Goal: Task Accomplishment & Management: Complete application form

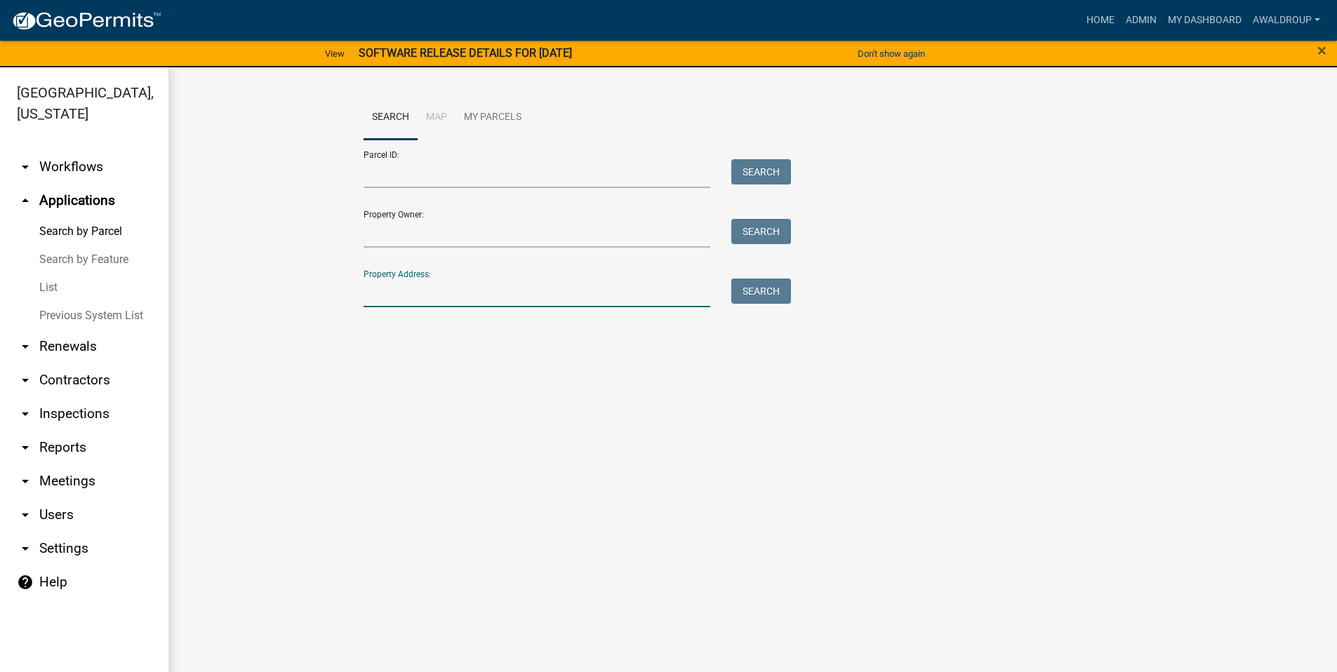
drag, startPoint x: 454, startPoint y: 291, endPoint x: 470, endPoint y: 274, distance: 22.8
click at [454, 291] on input "Property Address:" at bounding box center [537, 293] width 347 height 29
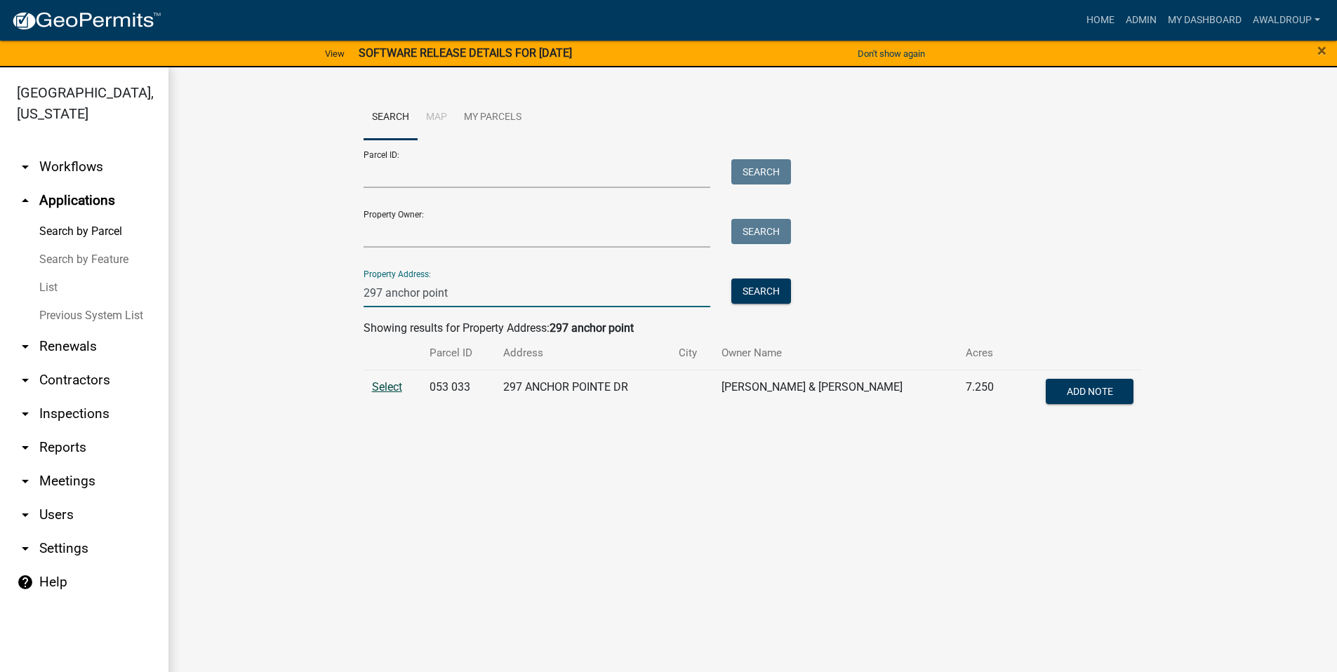
type input "297 anchor point"
click at [387, 385] on span "Select" at bounding box center [387, 386] width 30 height 13
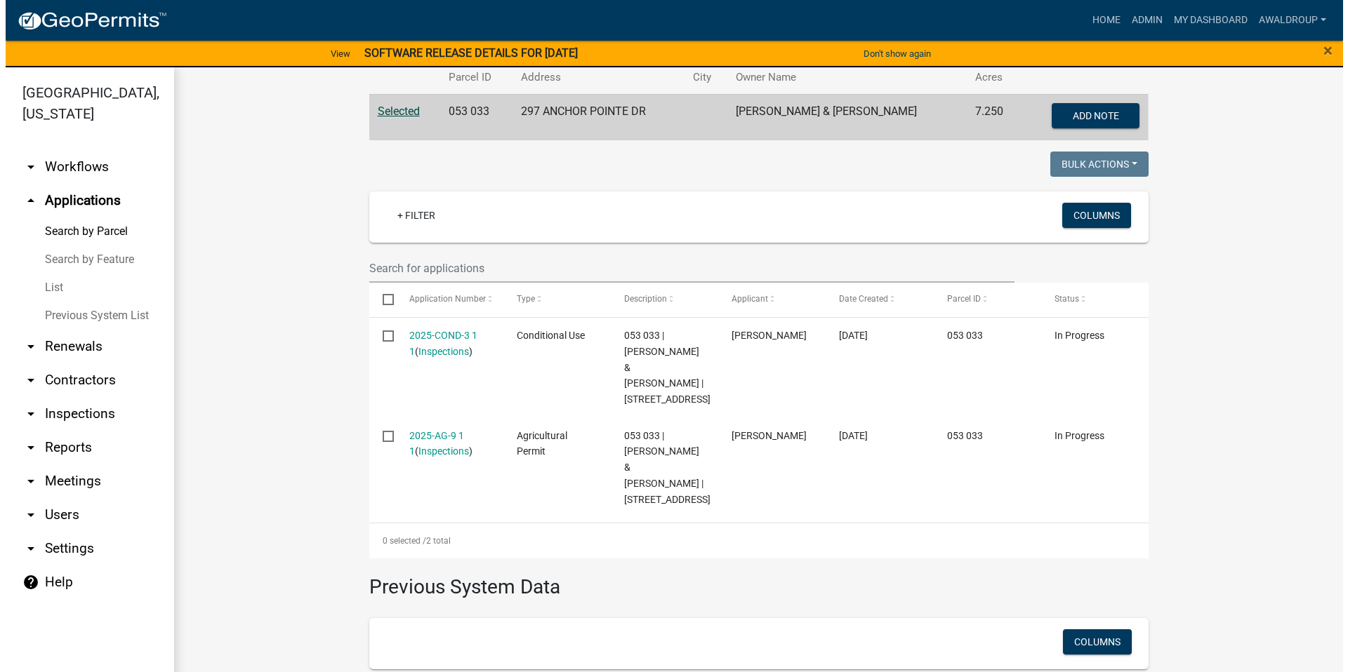
scroll to position [281, 0]
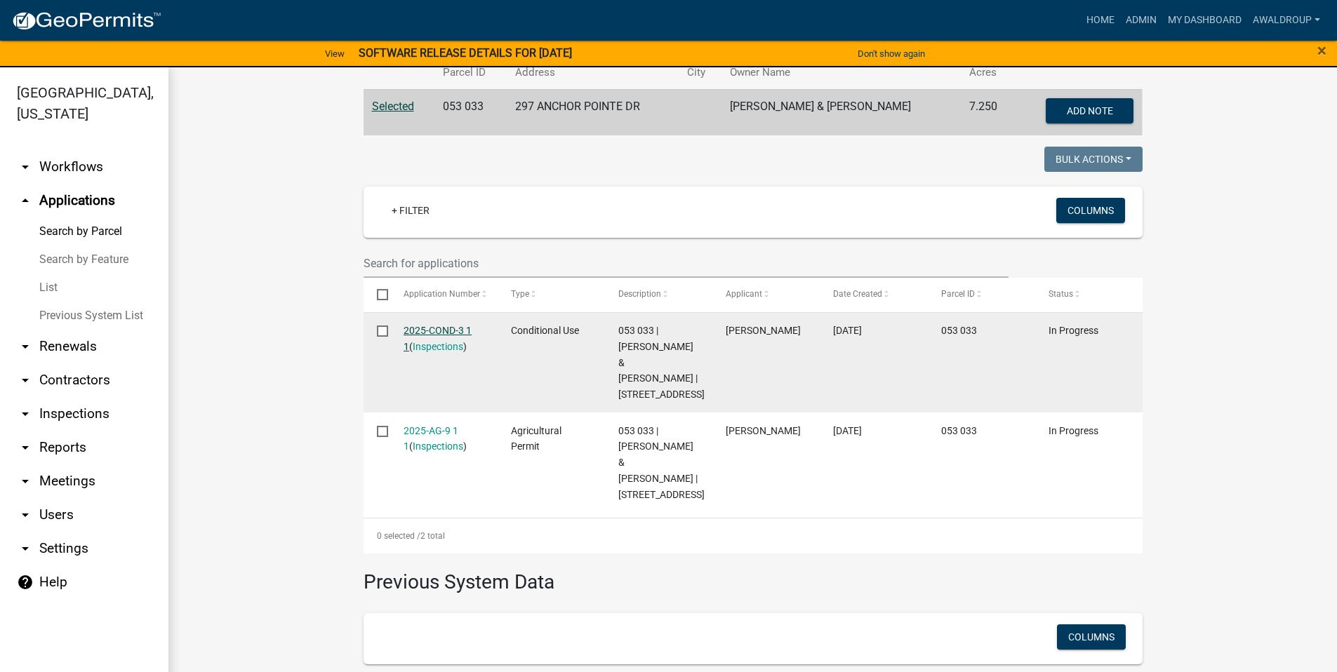
click at [446, 326] on link "2025-COND-3 1 1" at bounding box center [438, 338] width 68 height 27
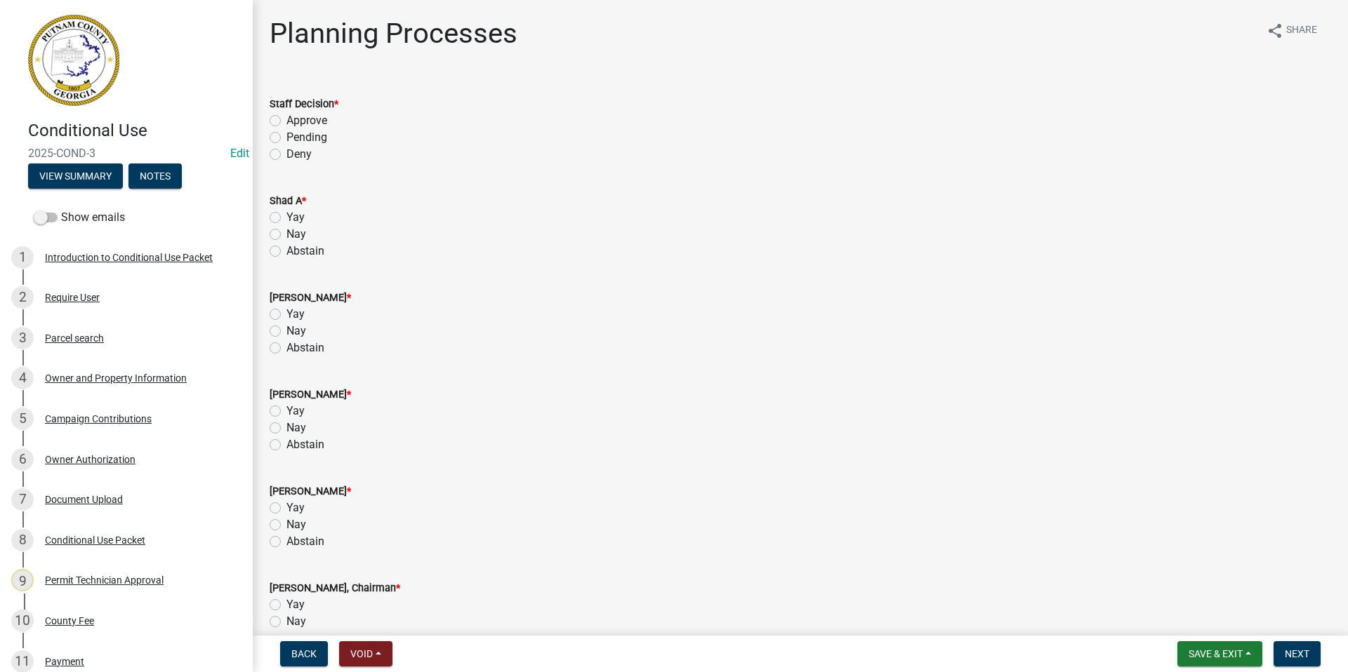
click at [286, 119] on label "Approve" at bounding box center [306, 120] width 41 height 17
click at [286, 119] on input "Approve" at bounding box center [290, 116] width 9 height 9
radio input "true"
click at [286, 214] on label "Yay" at bounding box center [295, 217] width 18 height 17
click at [286, 214] on input "Yay" at bounding box center [290, 213] width 9 height 9
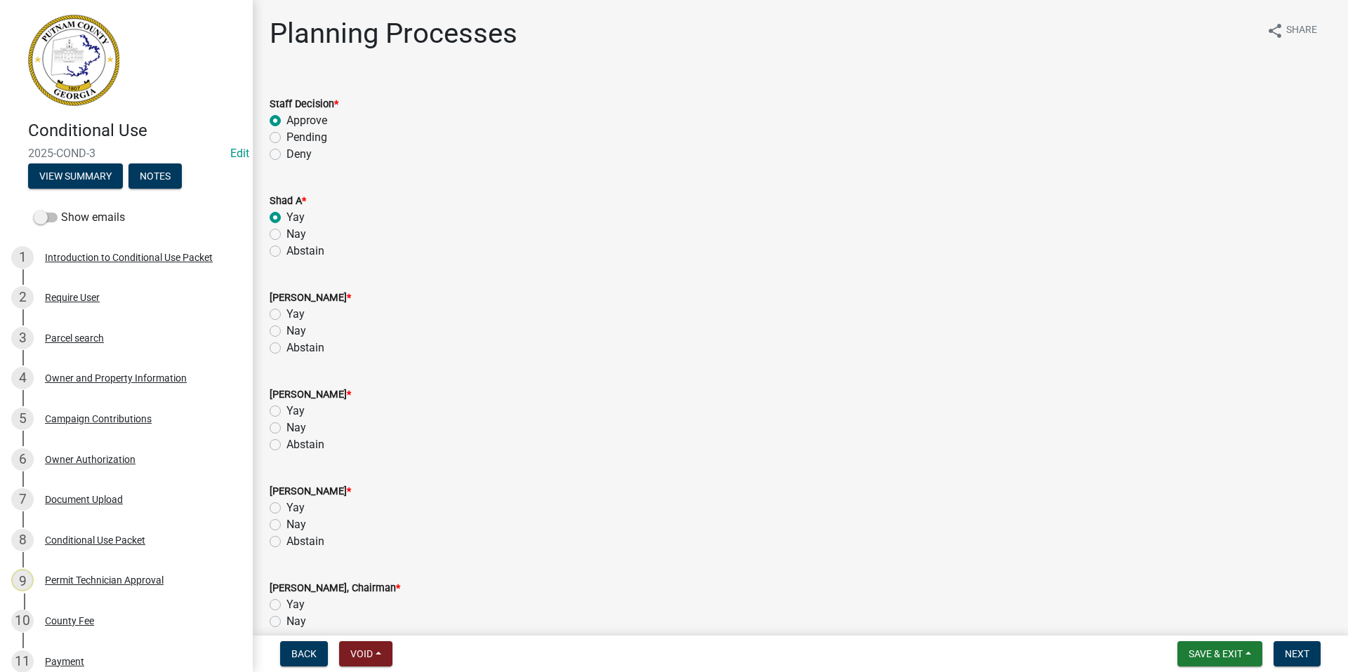
radio input "true"
click at [286, 310] on label "Yay" at bounding box center [295, 314] width 18 height 17
click at [286, 310] on input "Yay" at bounding box center [290, 310] width 9 height 9
radio input "true"
click at [286, 410] on label "Yay" at bounding box center [295, 411] width 18 height 17
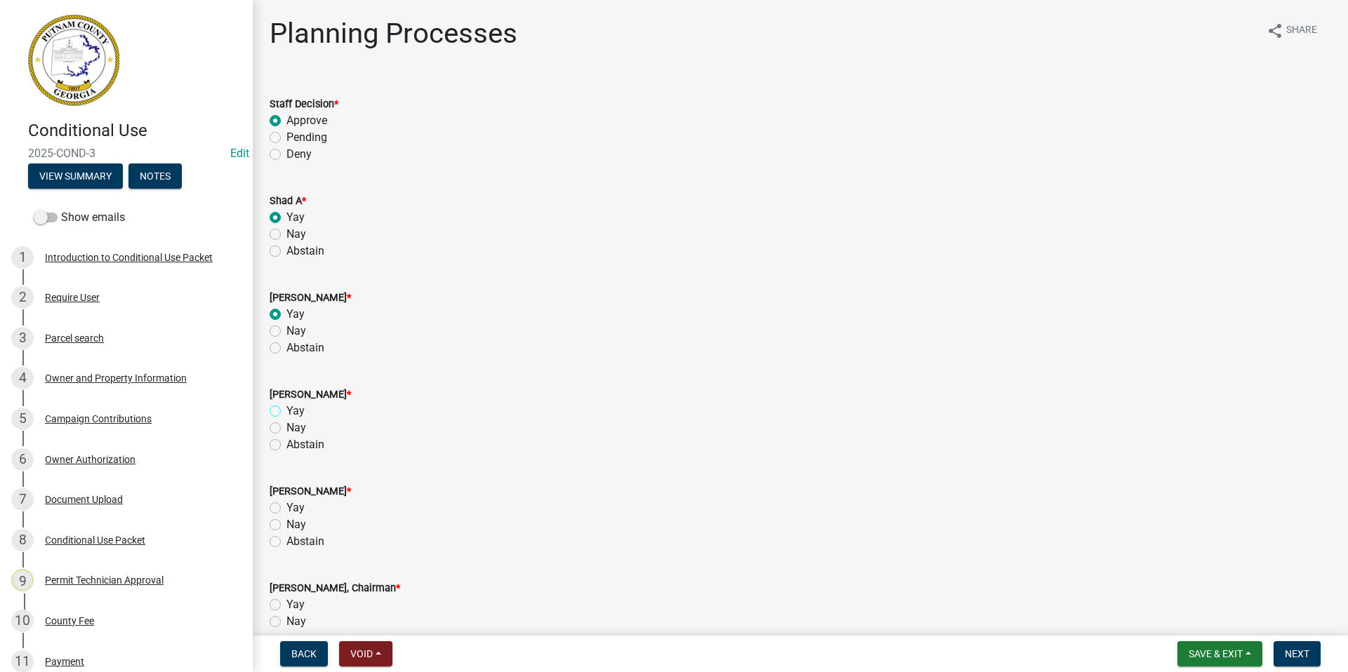
click at [286, 410] on input "Yay" at bounding box center [290, 407] width 9 height 9
radio input "true"
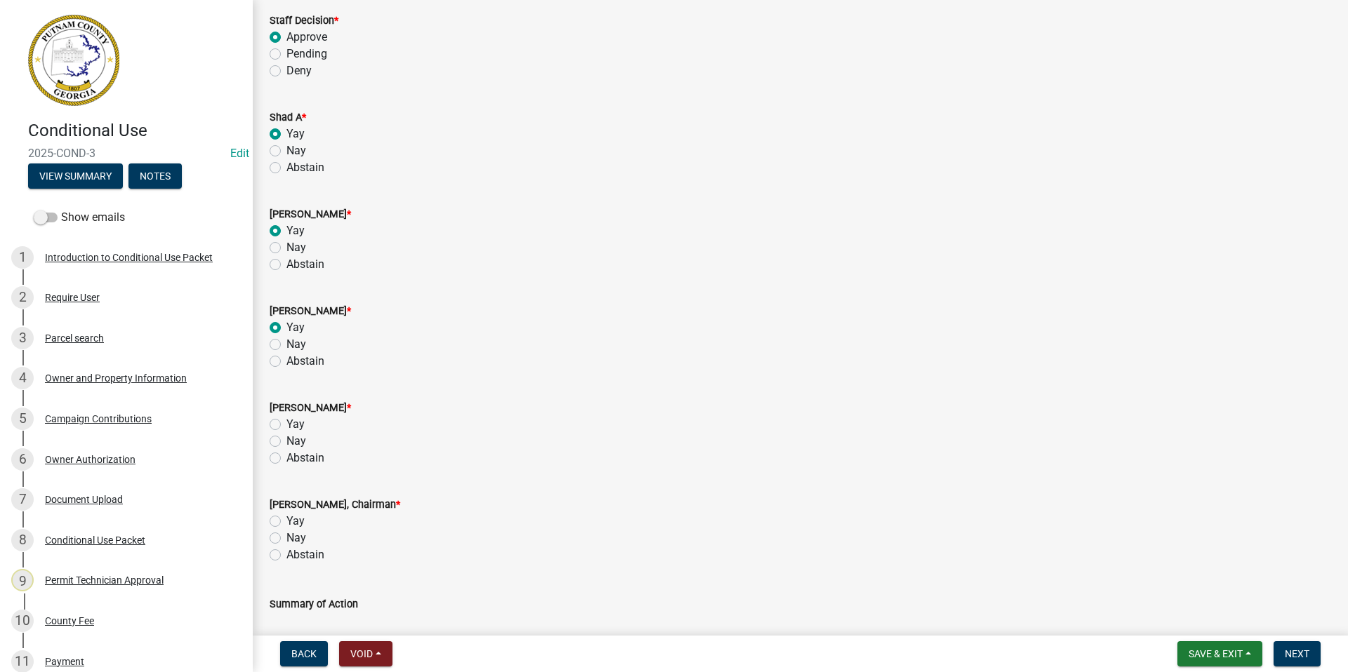
scroll to position [281, 0]
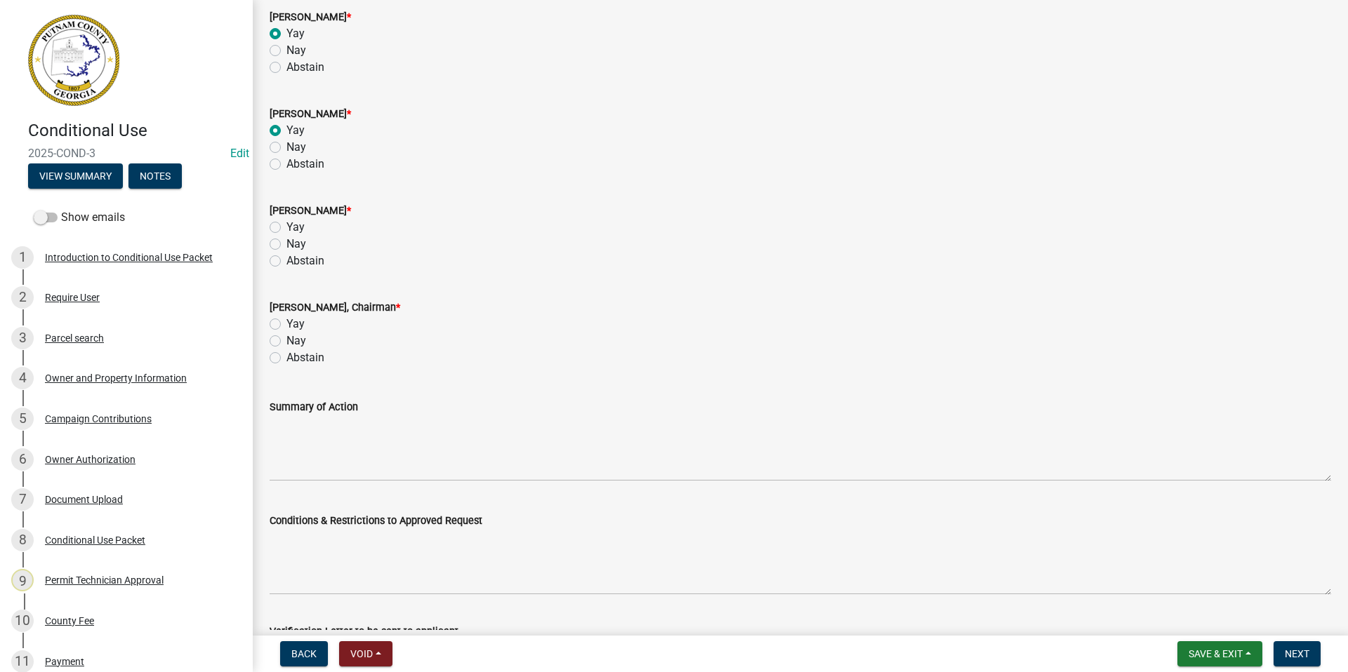
click at [286, 225] on label "Yay" at bounding box center [295, 227] width 18 height 17
click at [286, 225] on input "Yay" at bounding box center [290, 223] width 9 height 9
radio input "true"
click at [286, 321] on label "Yay" at bounding box center [295, 324] width 18 height 17
click at [286, 321] on input "Yay" at bounding box center [290, 320] width 9 height 9
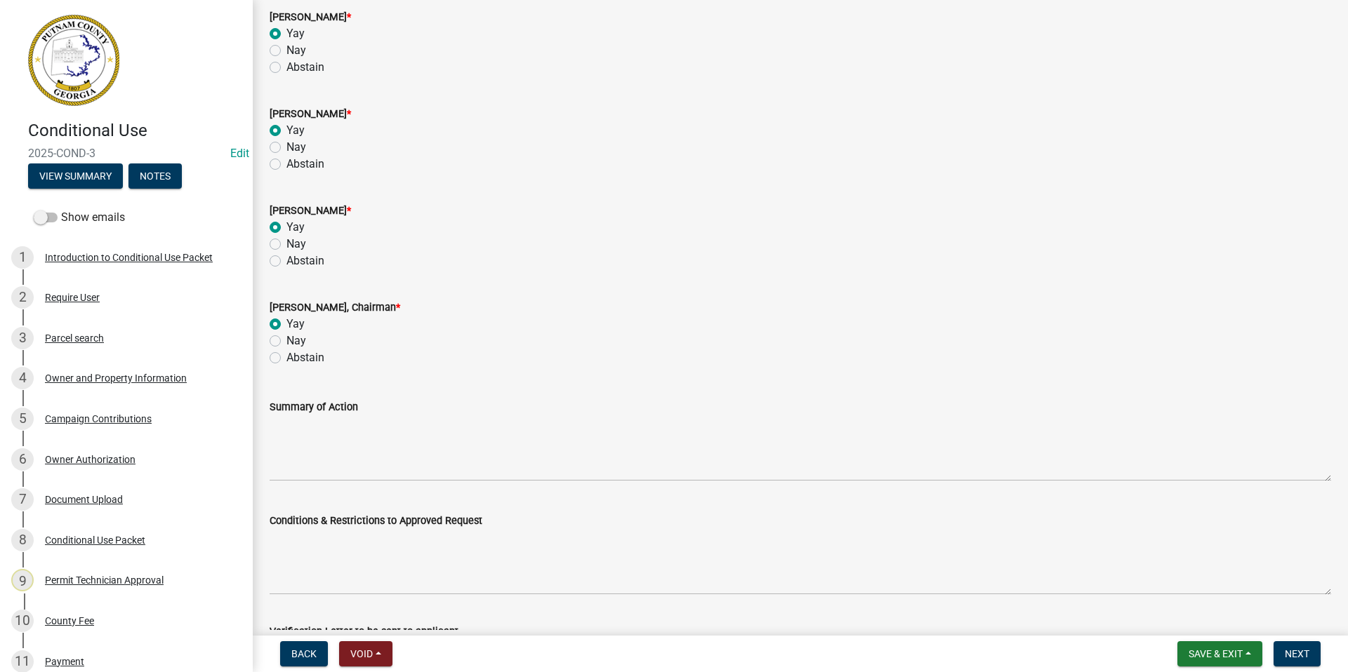
radio input "true"
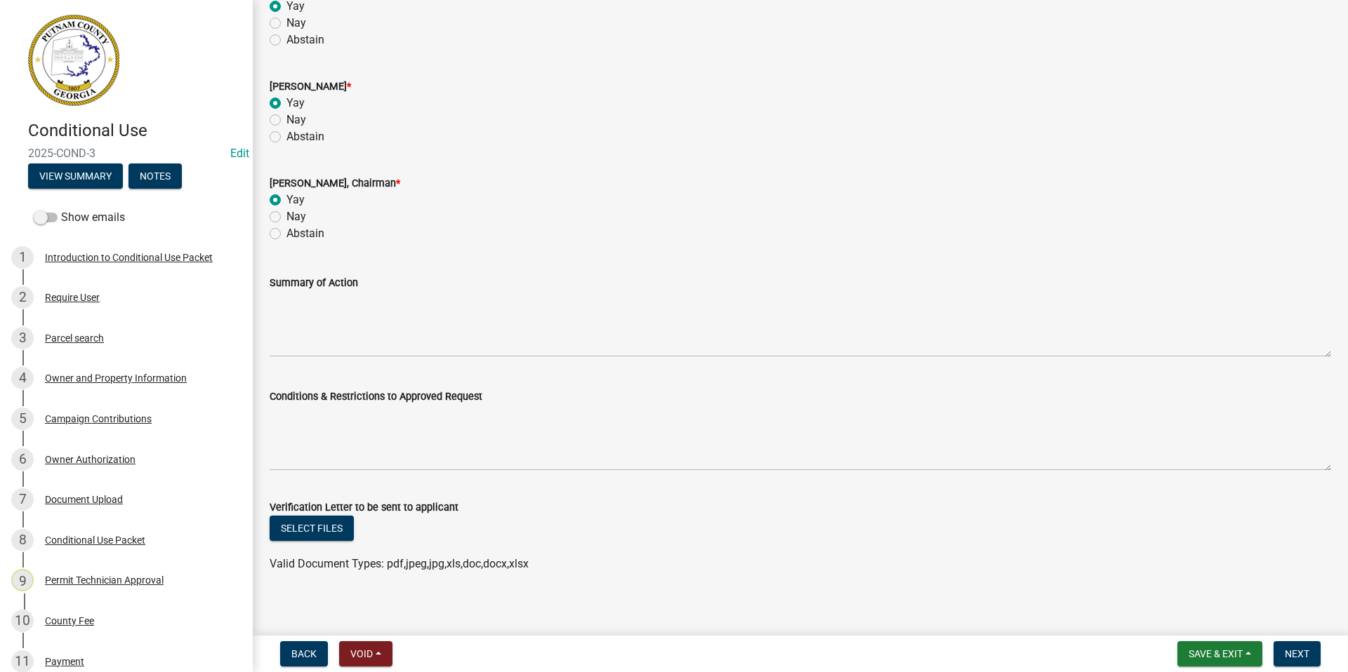
scroll to position [415, 0]
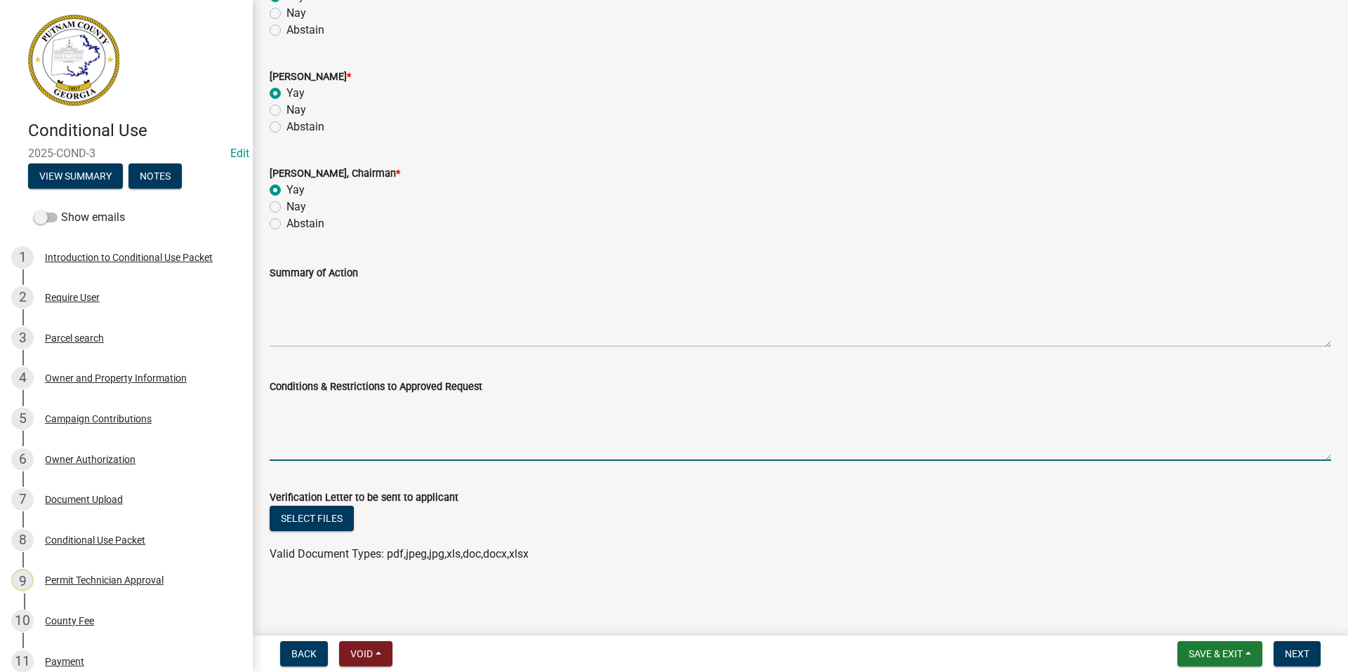
click at [275, 434] on textarea "Conditions & Restrictions to Approved Request" at bounding box center [800, 428] width 1061 height 66
paste textarea "1. Map 053 Parcel 033 shall not be subdivided 2. Accessory structures allowed o…"
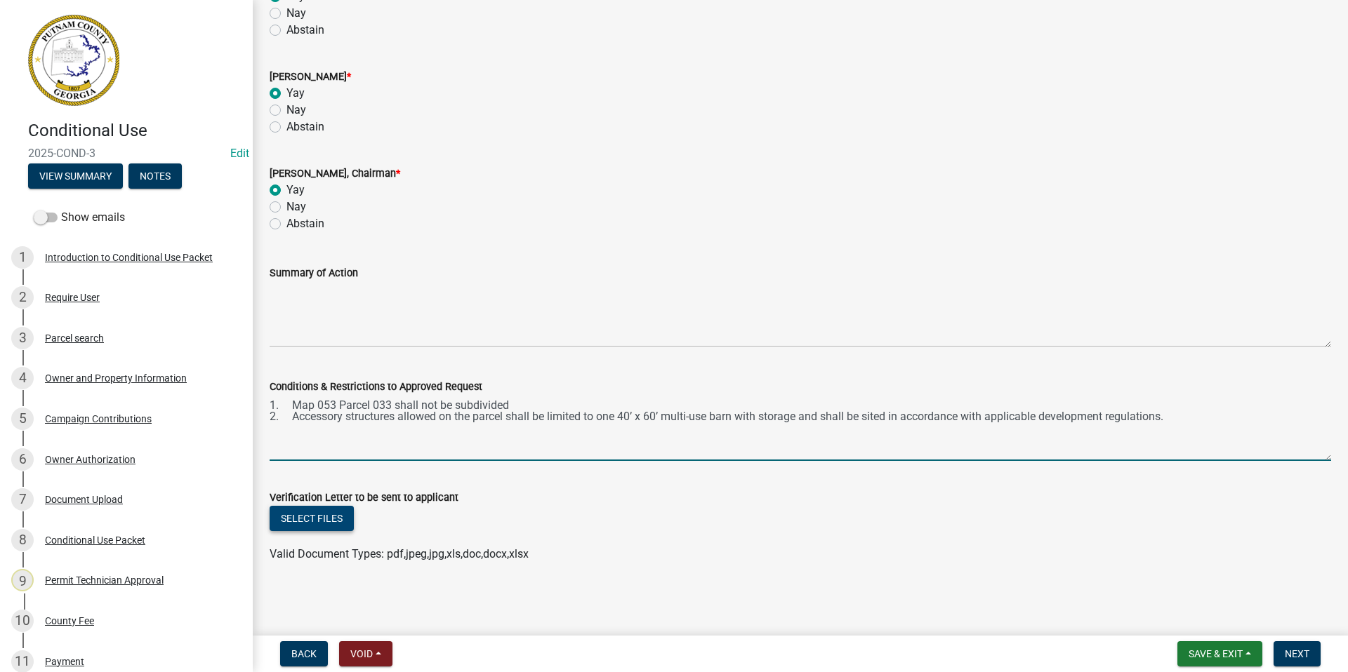
type textarea "1. Map 053 Parcel 033 shall not be subdivided 2. Accessory structures allowed o…"
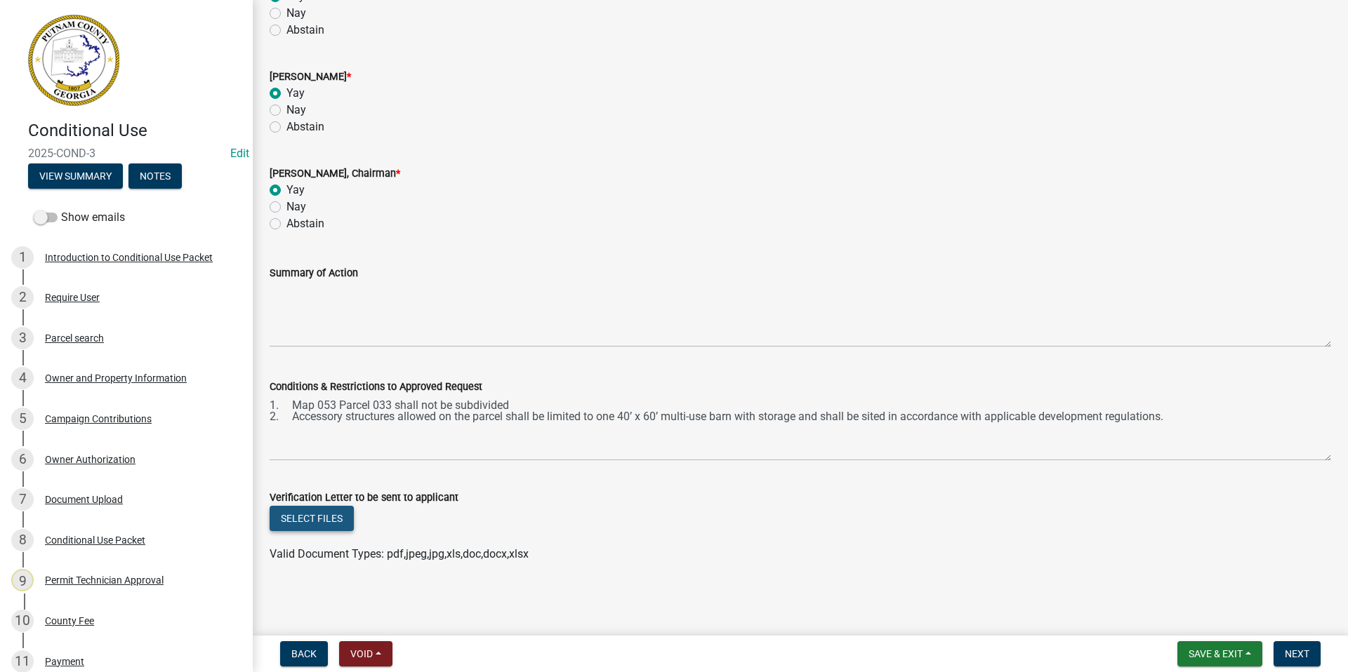
click at [324, 519] on button "Select files" at bounding box center [312, 518] width 84 height 25
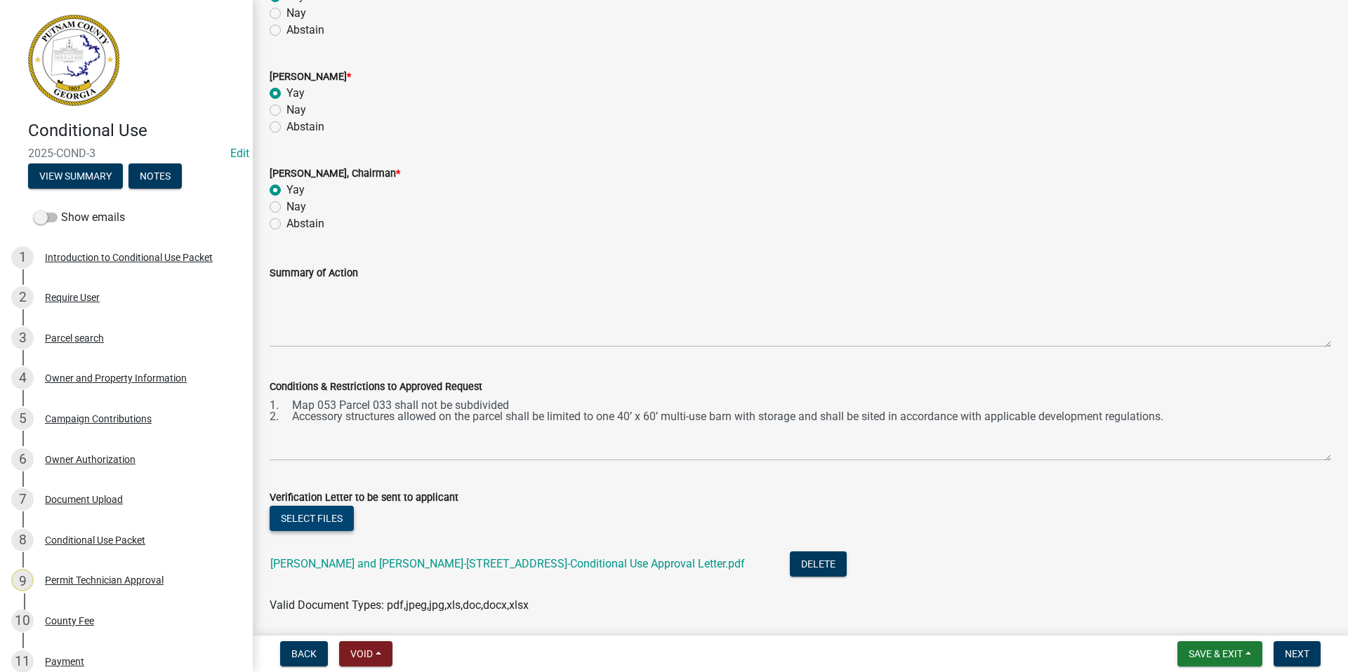
scroll to position [466, 0]
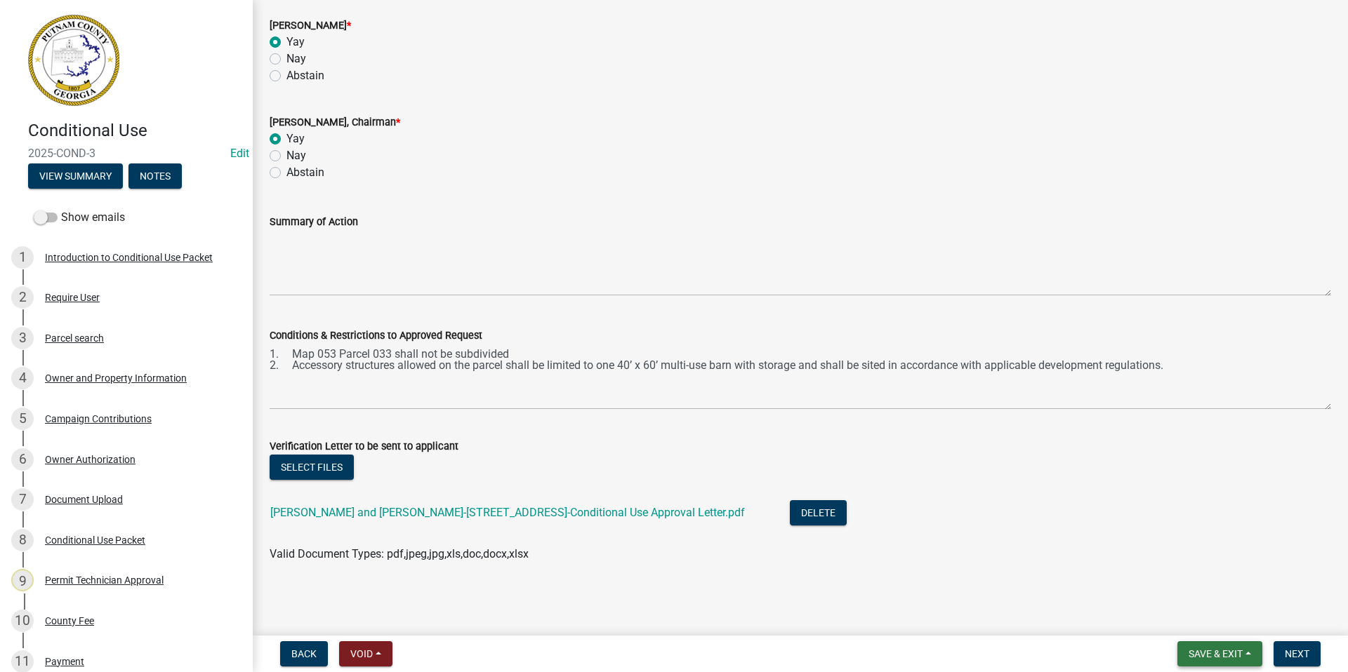
click at [1212, 649] on span "Save & Exit" at bounding box center [1215, 654] width 54 height 11
click at [1200, 622] on button "Save & Exit" at bounding box center [1206, 618] width 112 height 34
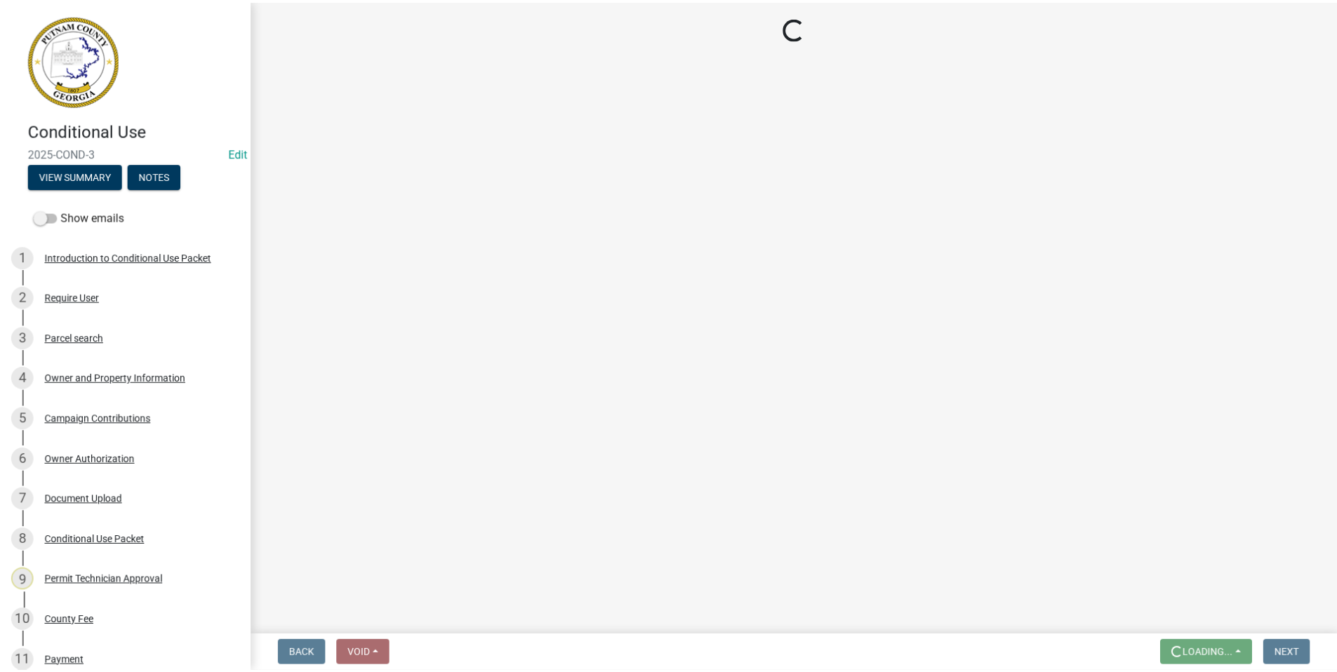
scroll to position [0, 0]
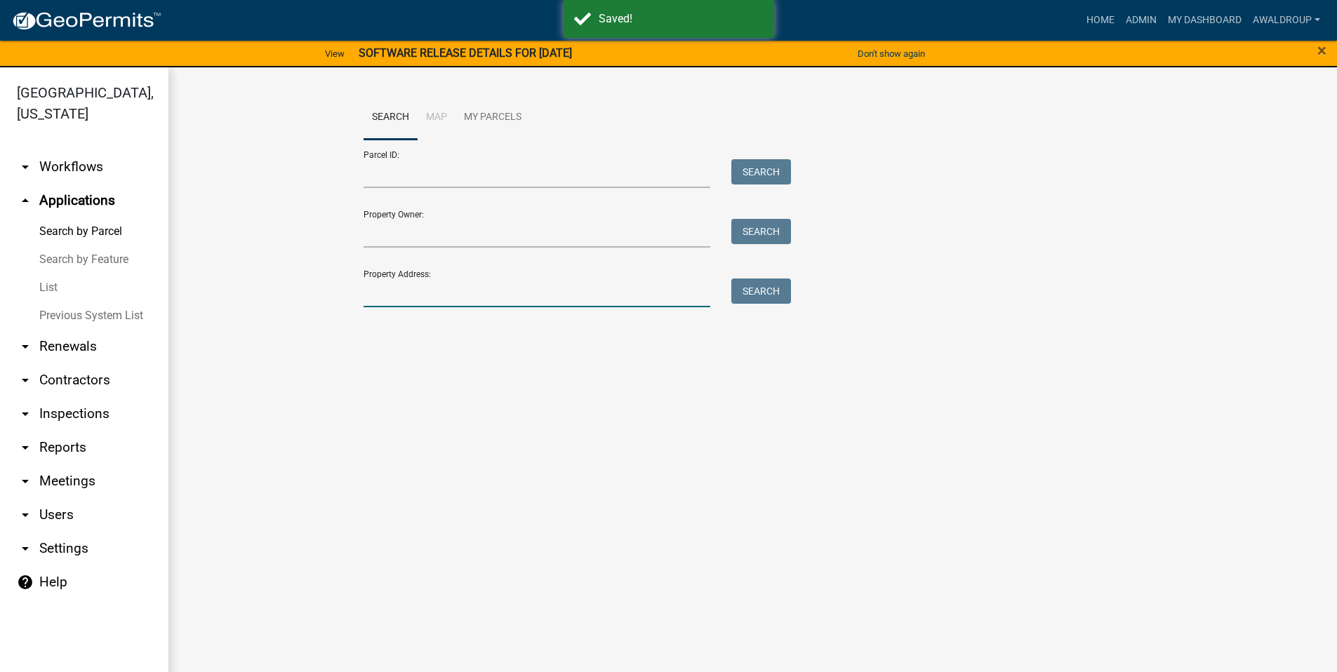
click at [394, 290] on input "Property Address:" at bounding box center [537, 293] width 347 height 29
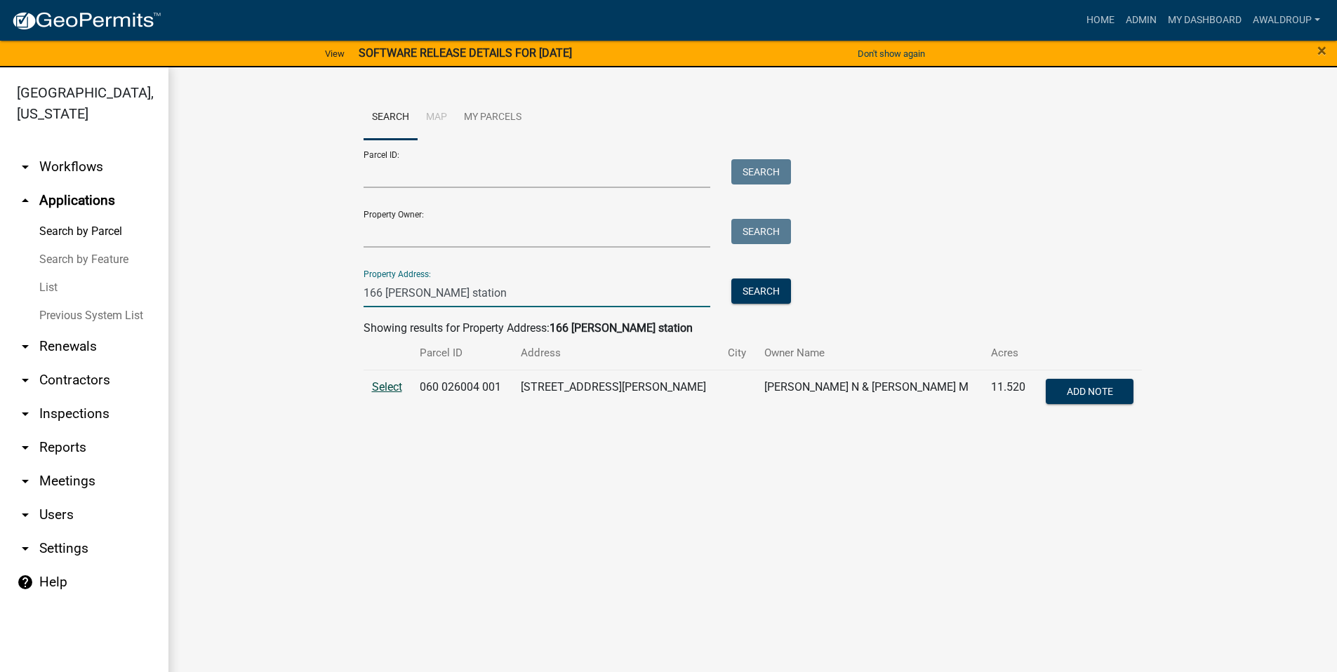
type input "166 [PERSON_NAME] station"
click at [383, 387] on span "Select" at bounding box center [387, 386] width 30 height 13
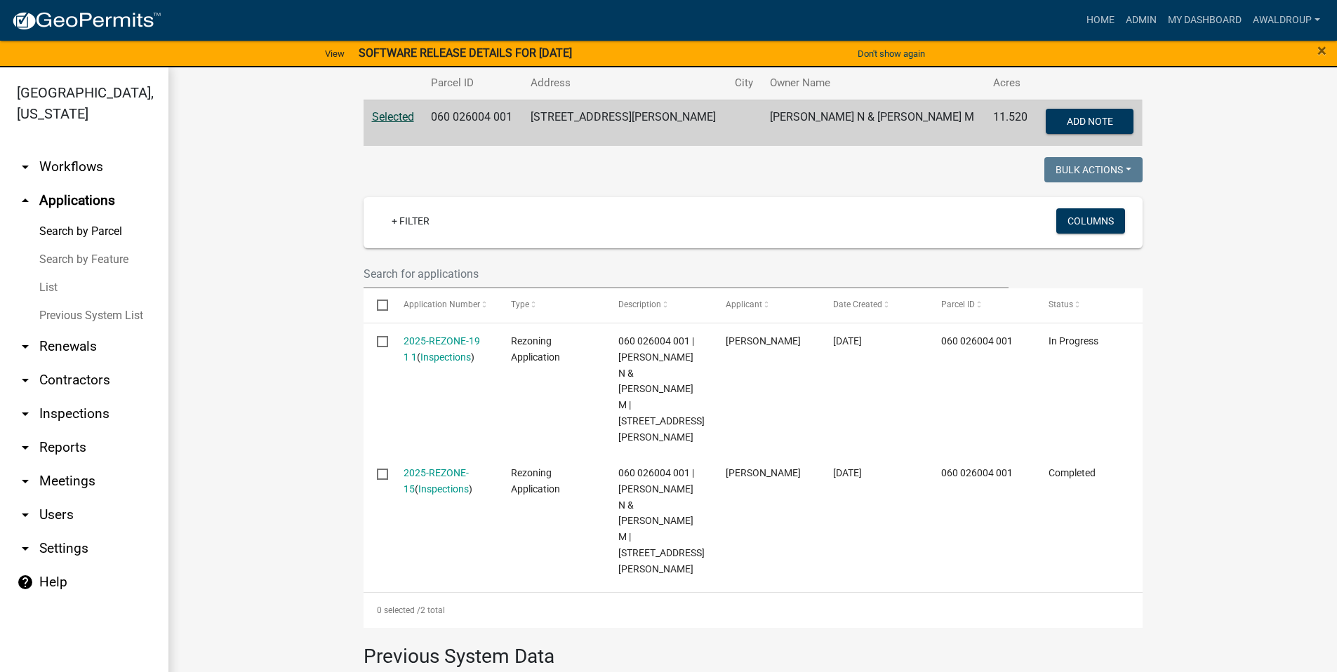
scroll to position [281, 0]
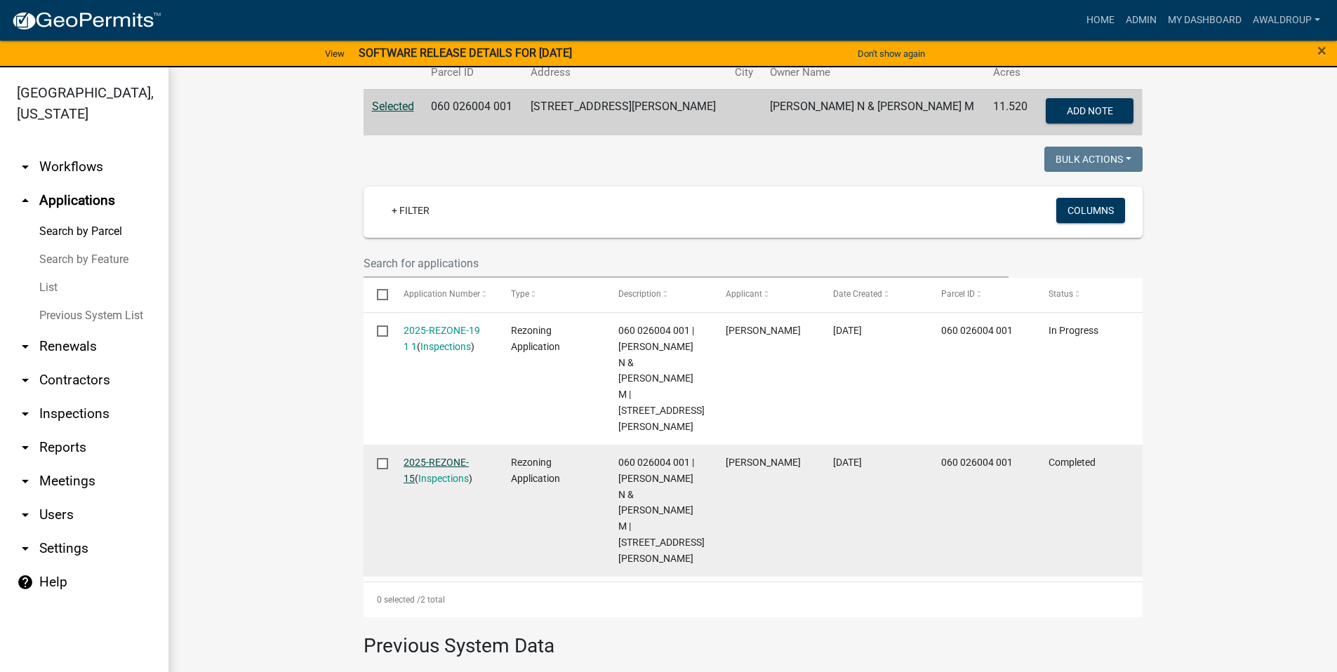
click at [462, 457] on link "2025-REZONE-15" at bounding box center [436, 470] width 65 height 27
click at [462, 430] on body "Internet Explorer does NOT work with GeoPermits. Get a new browser for more sec…" at bounding box center [674, 336] width 1348 height 672
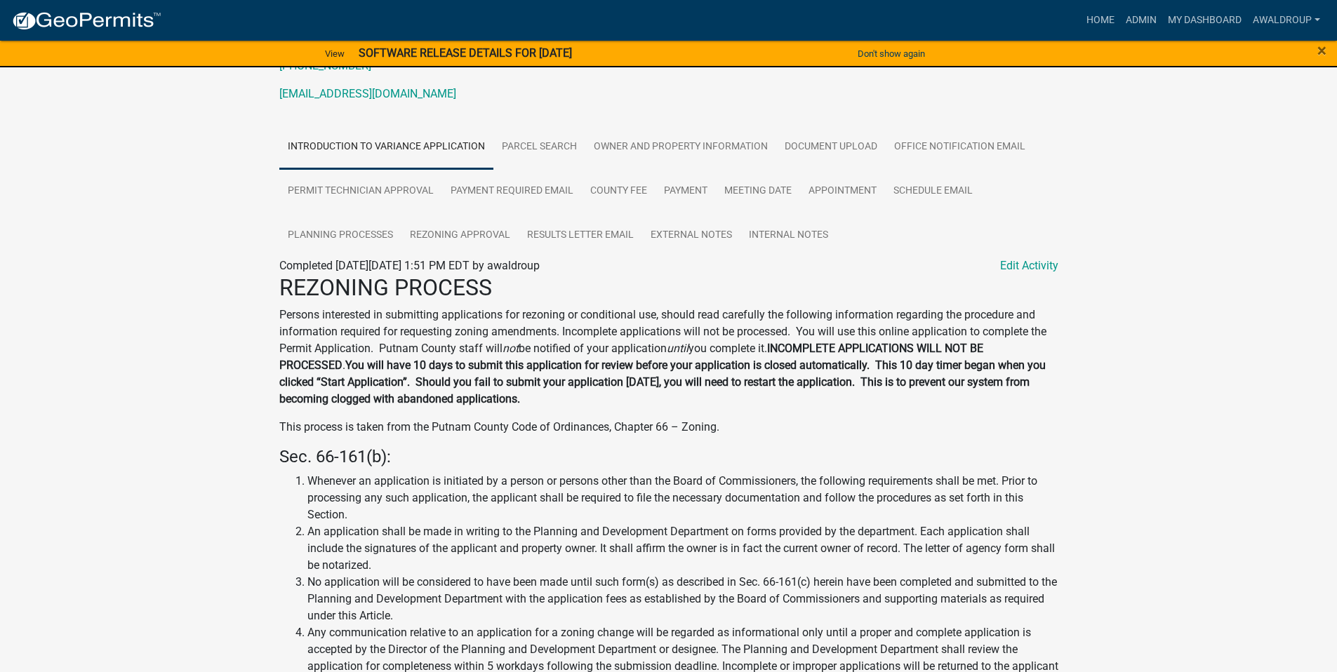
scroll to position [140, 0]
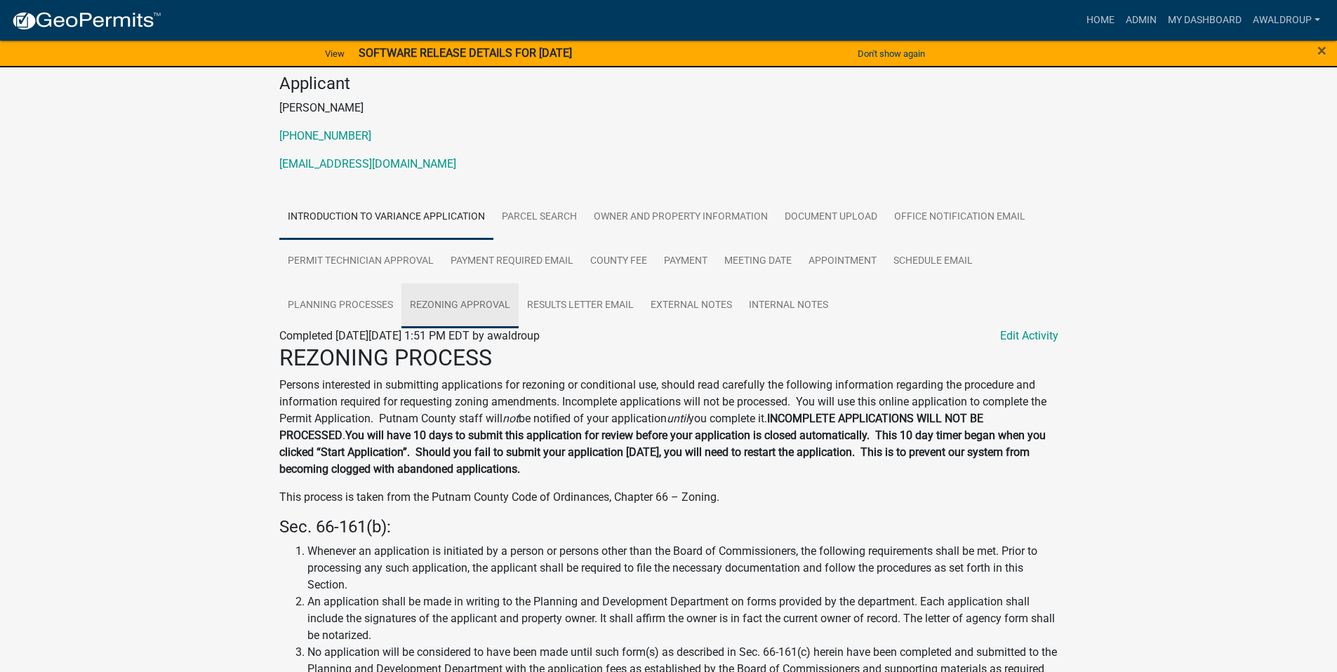
click at [472, 295] on link "Rezoning Approval" at bounding box center [459, 306] width 117 height 45
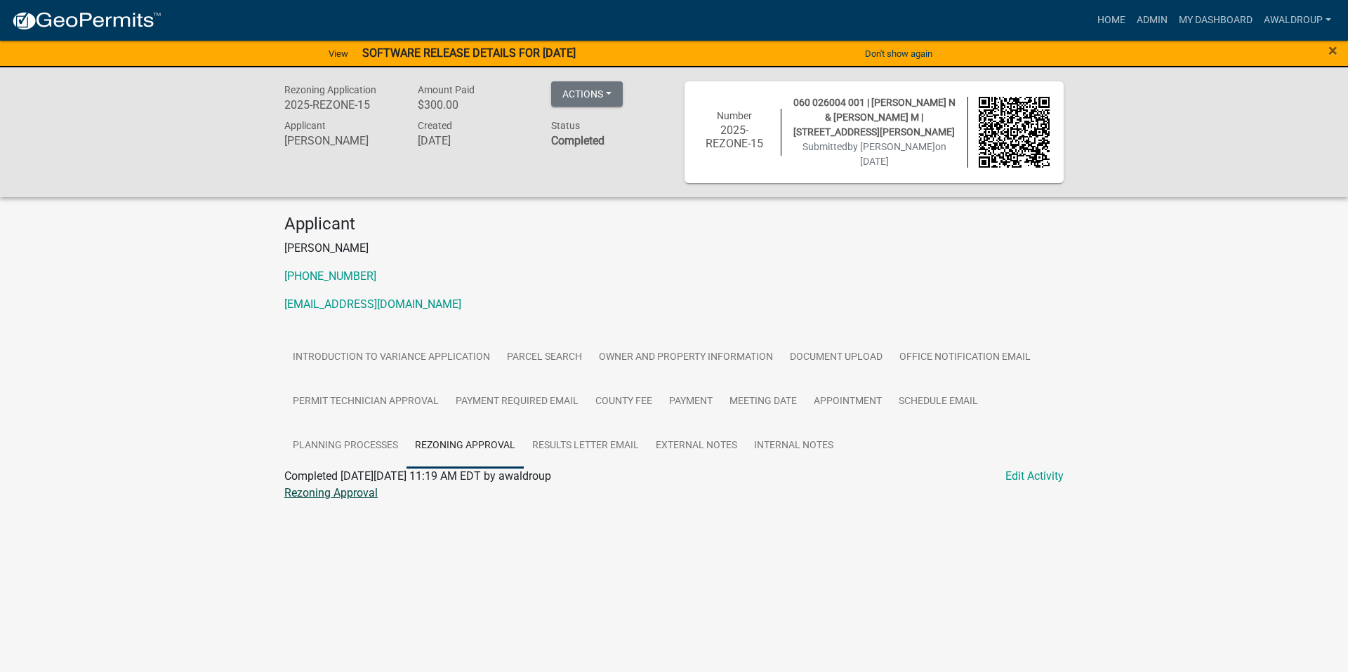
click at [336, 490] on link "Rezoning Approval" at bounding box center [330, 492] width 93 height 13
click at [612, 445] on link "Results Letter Email" at bounding box center [586, 446] width 124 height 45
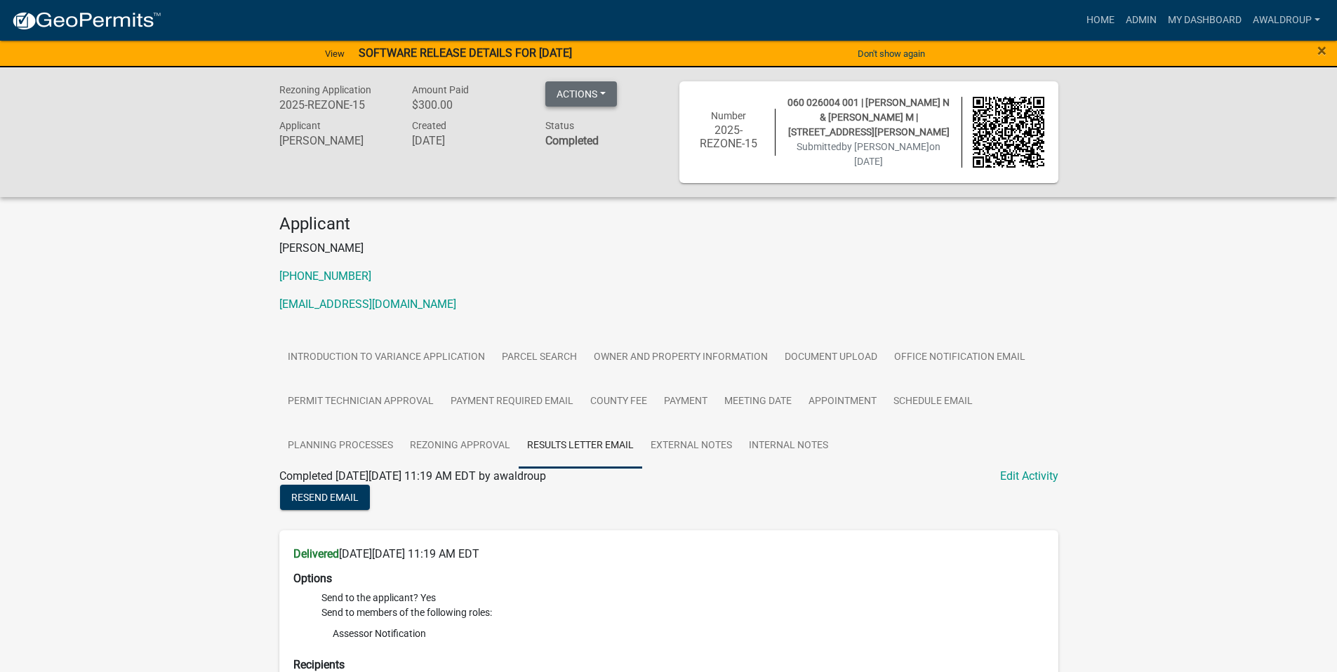
click at [606, 96] on button "Actions" at bounding box center [581, 93] width 72 height 25
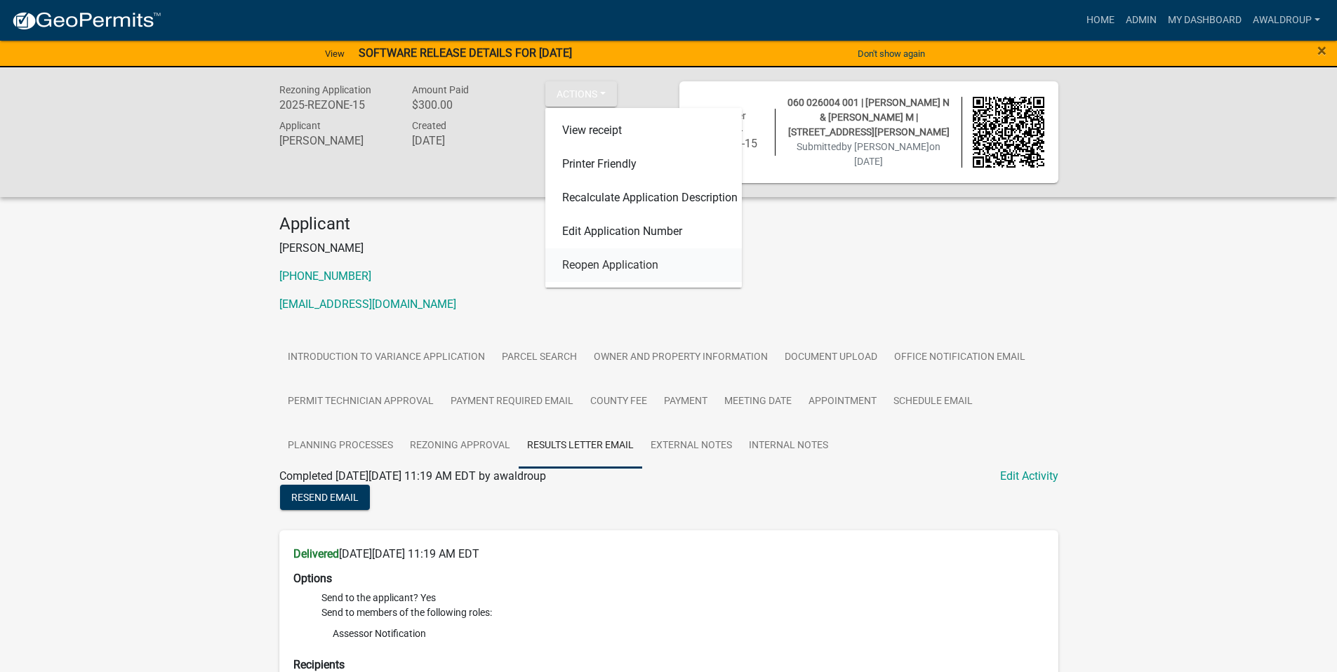
click at [595, 273] on link "Reopen Application" at bounding box center [643, 265] width 197 height 34
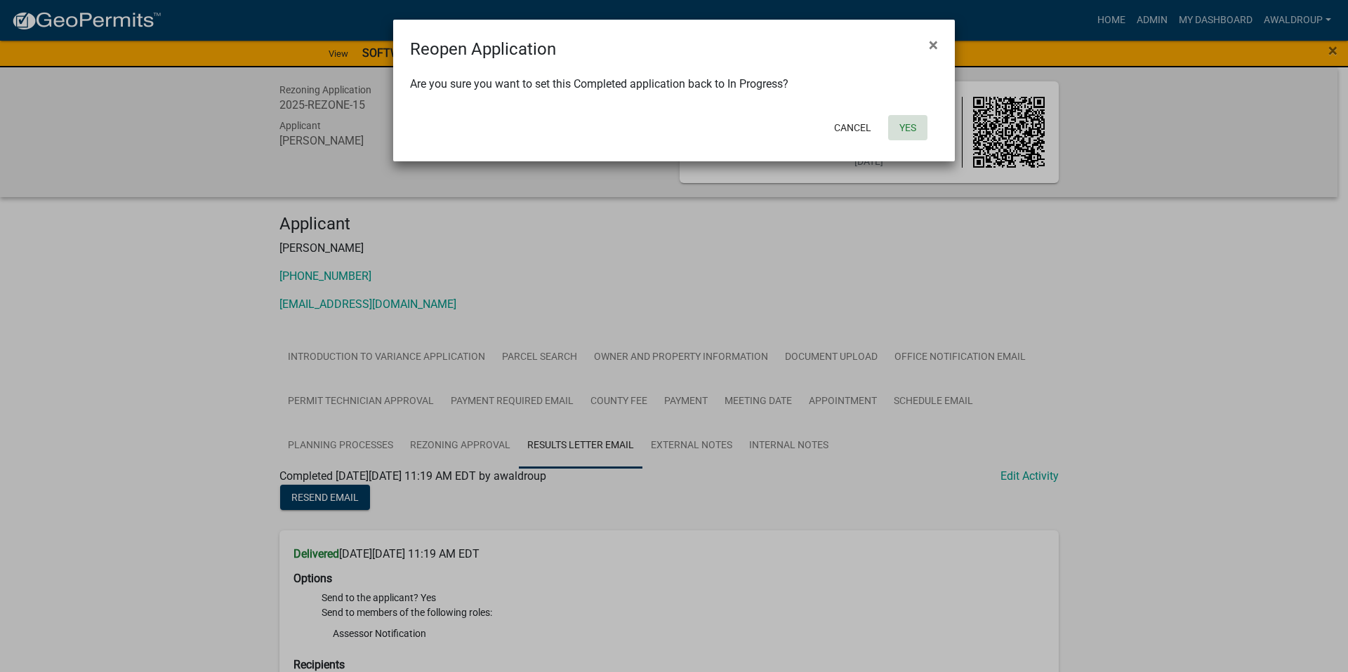
click at [907, 127] on button "Yes" at bounding box center [907, 127] width 39 height 25
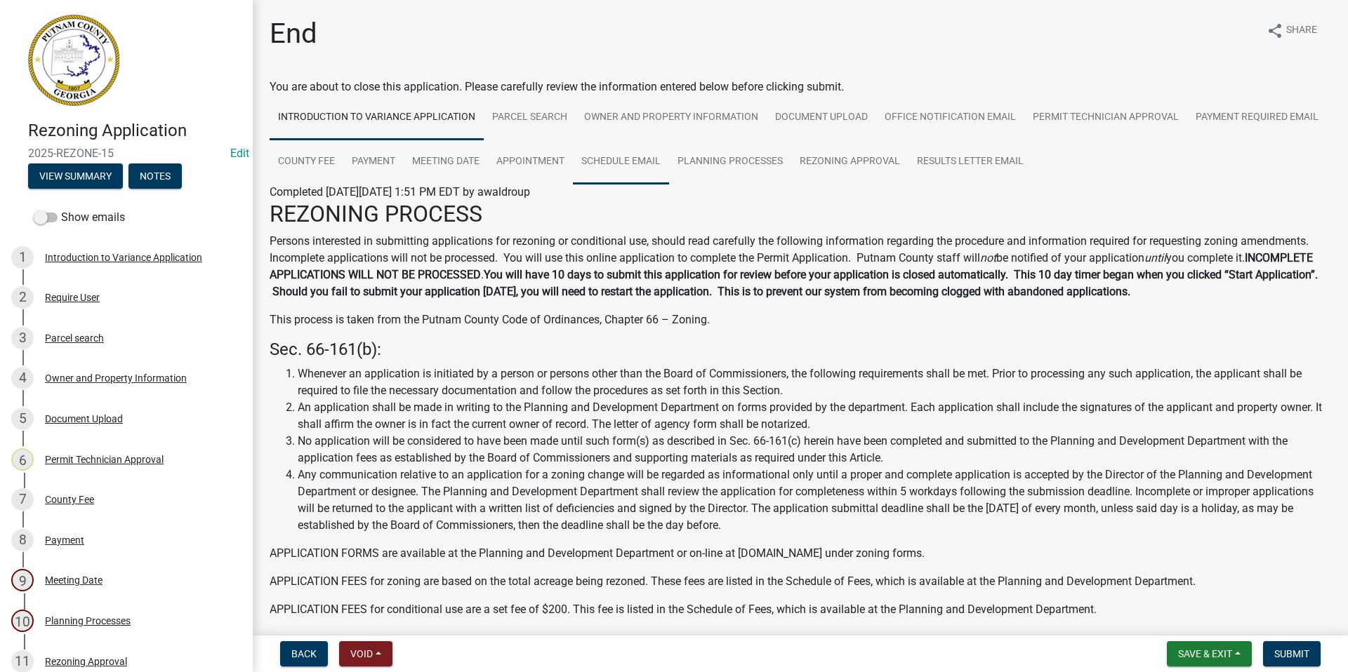
click at [669, 166] on link "Schedule Email" at bounding box center [621, 162] width 96 height 45
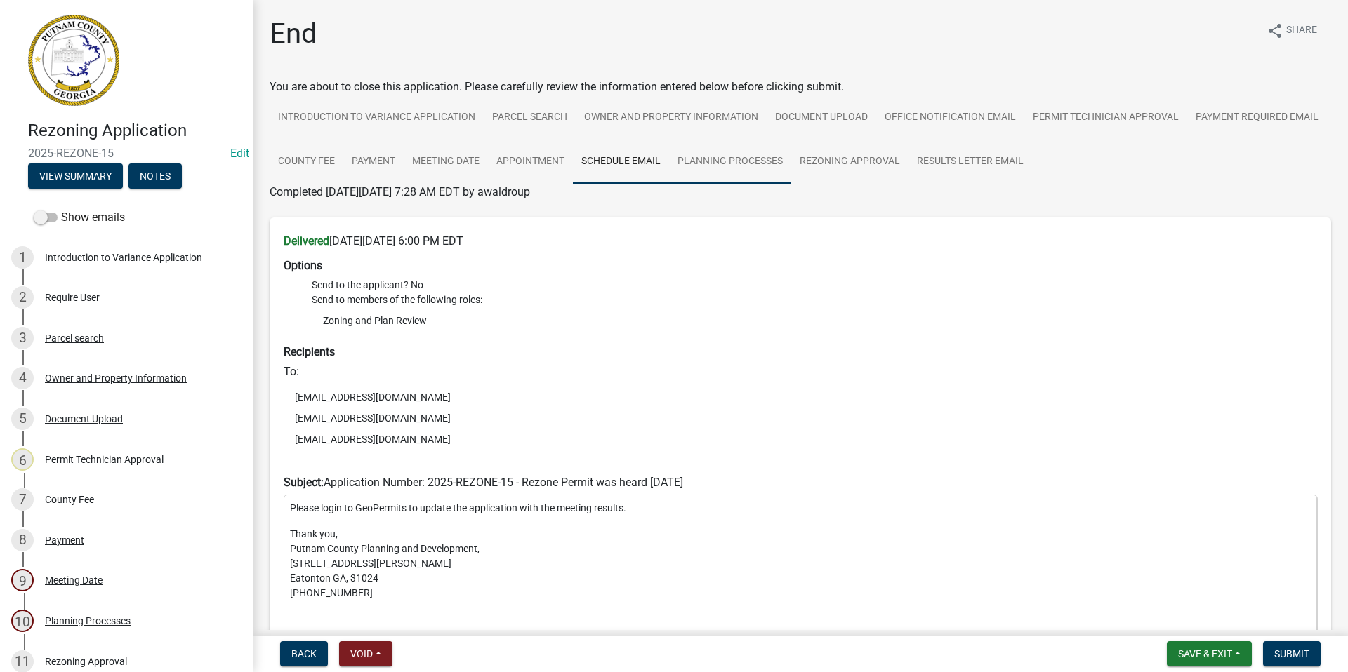
click at [791, 162] on link "Planning Processes" at bounding box center [730, 162] width 122 height 45
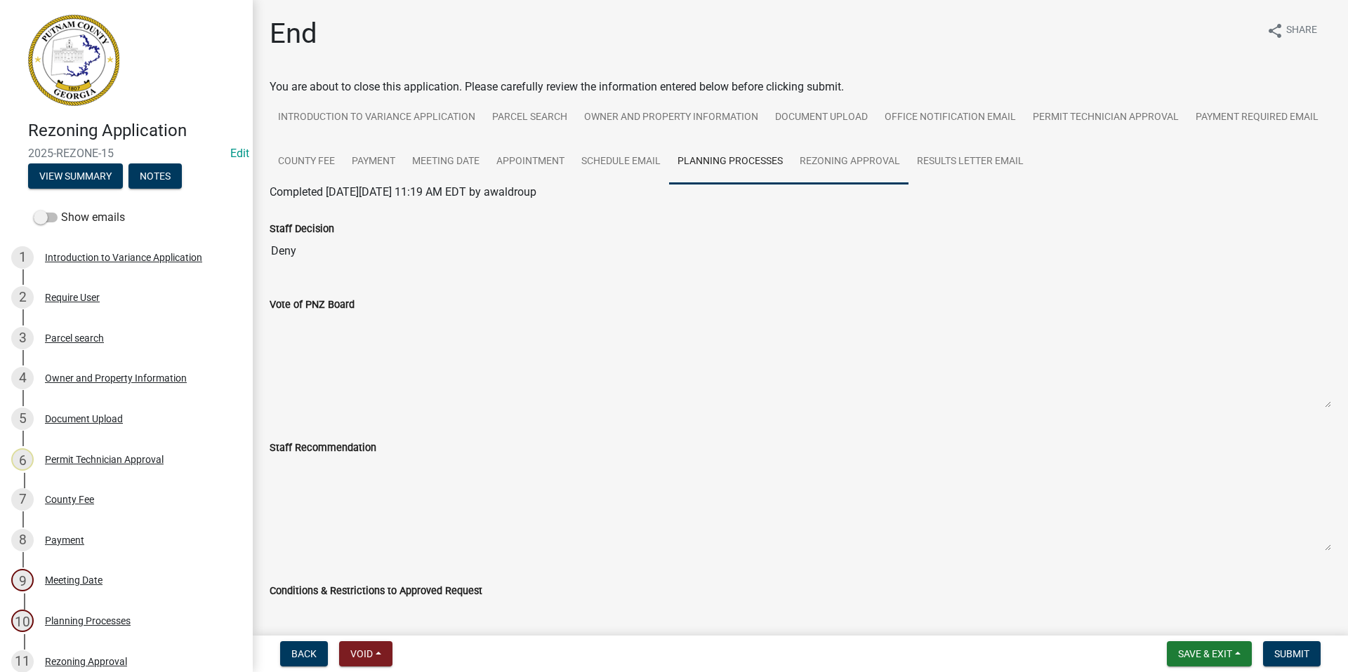
click at [908, 159] on link "Rezoning Approval" at bounding box center [849, 162] width 117 height 45
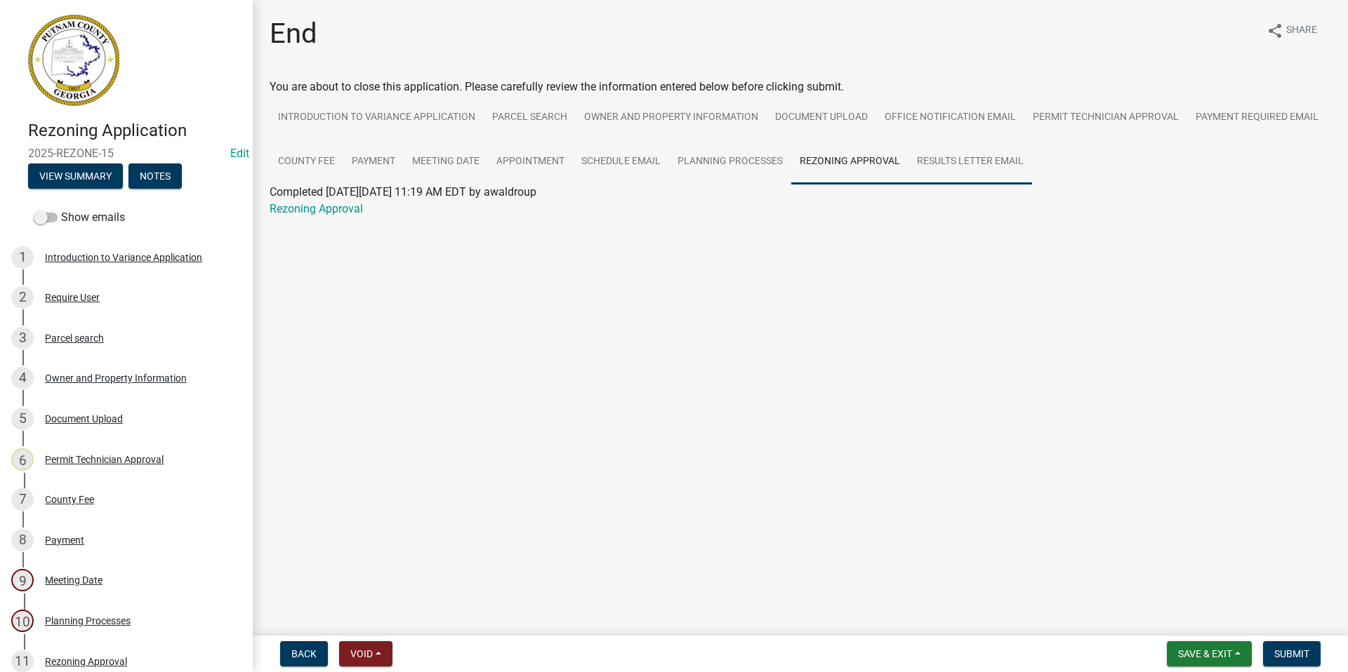
click at [954, 162] on link "Results Letter Email" at bounding box center [970, 162] width 124 height 45
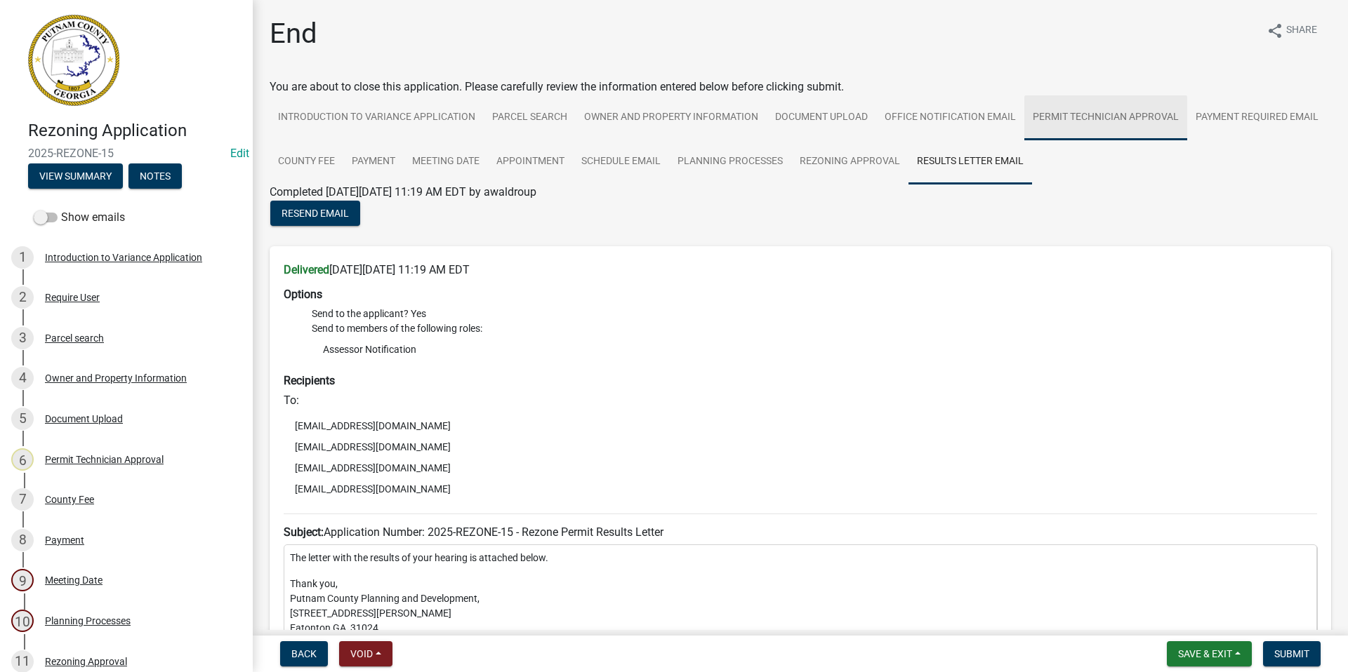
click at [1085, 114] on link "Permit Technician Approval" at bounding box center [1105, 117] width 163 height 45
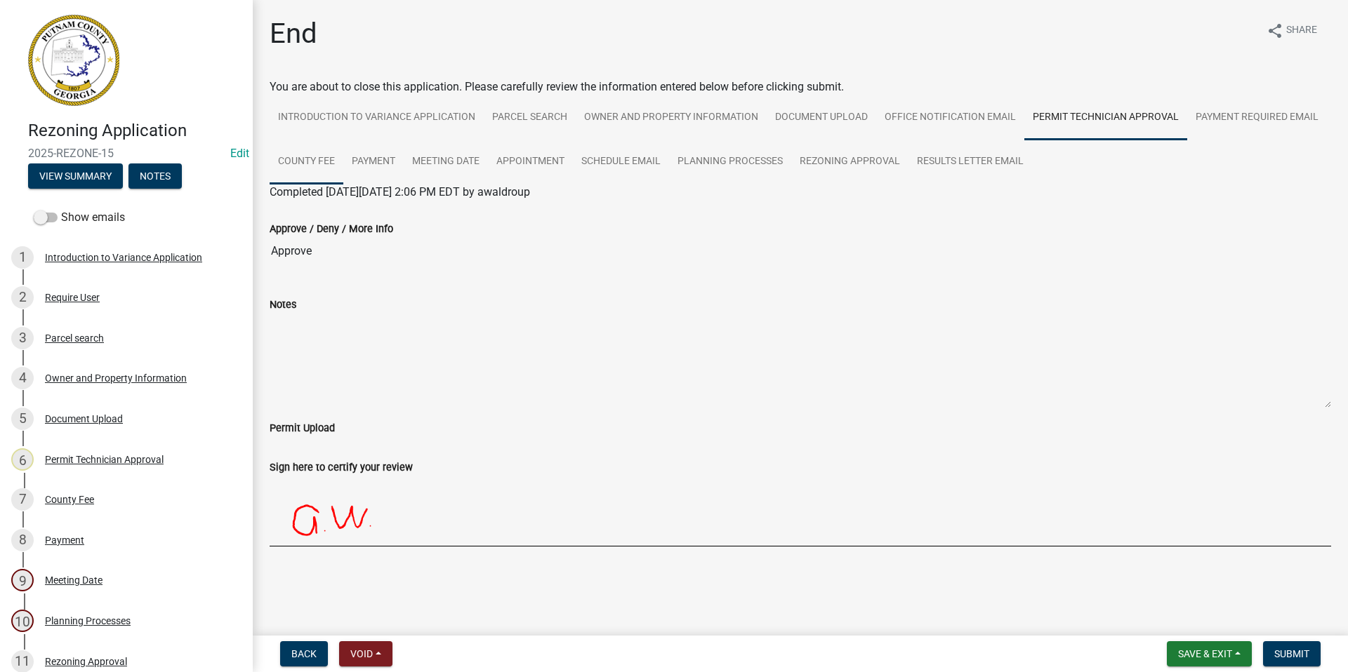
click at [312, 158] on link "County Fee" at bounding box center [307, 162] width 74 height 45
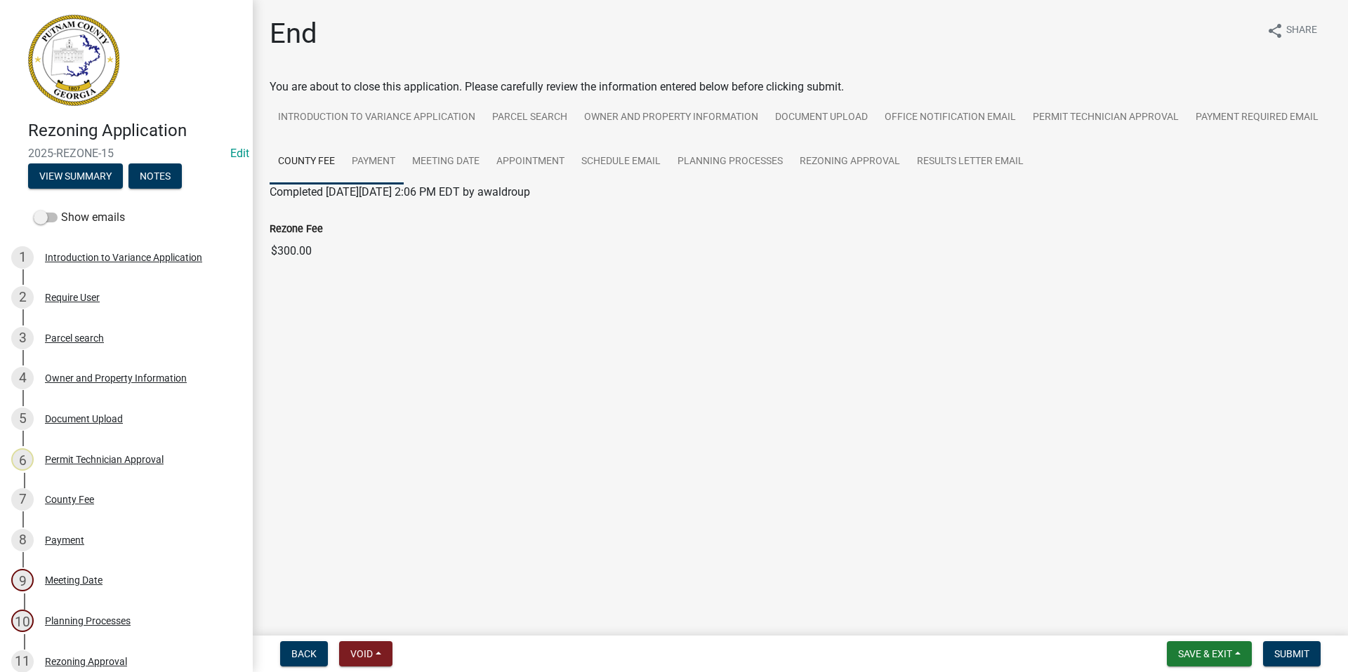
click at [371, 159] on link "Payment" at bounding box center [373, 162] width 60 height 45
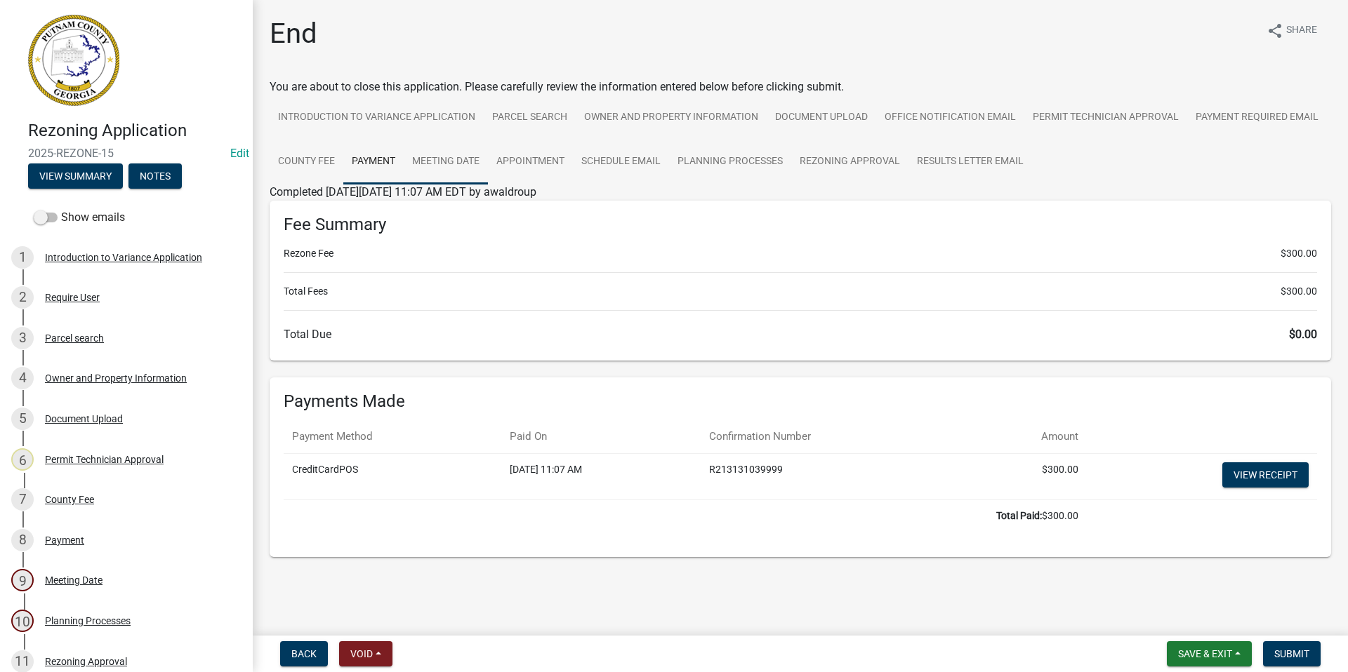
click at [477, 159] on link "Meeting Date" at bounding box center [446, 162] width 84 height 45
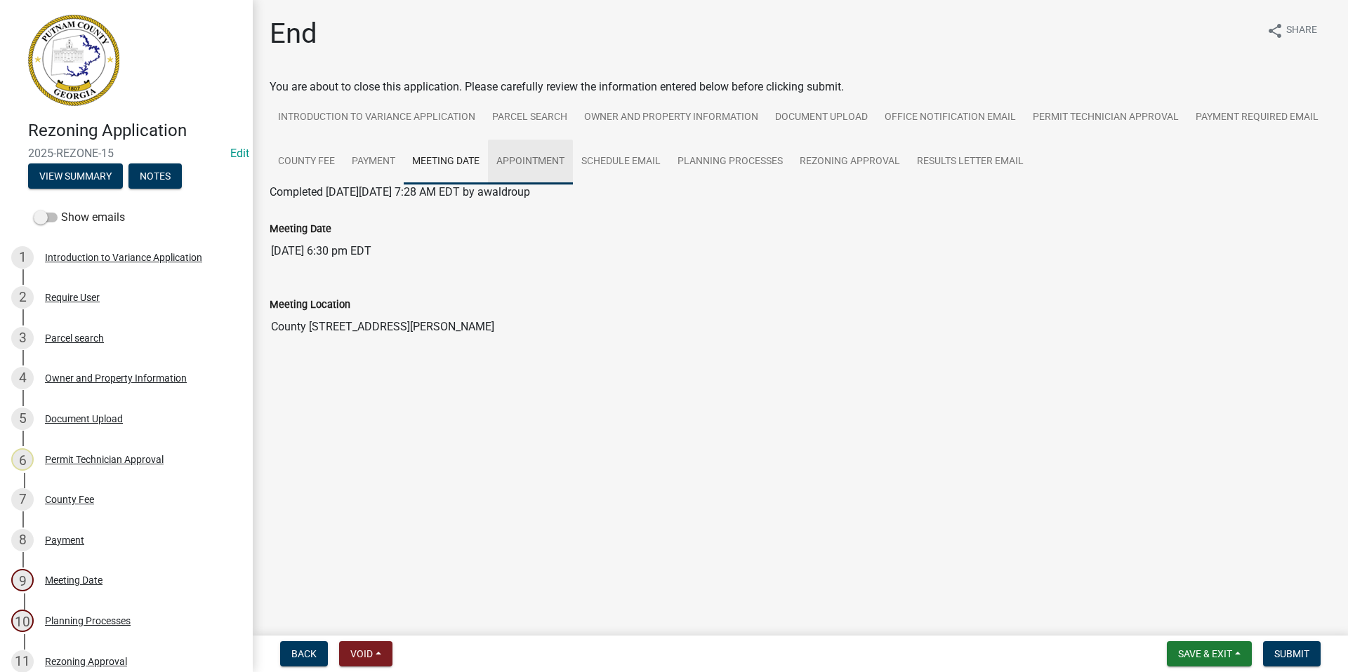
click at [509, 161] on link "Appointment" at bounding box center [530, 162] width 85 height 45
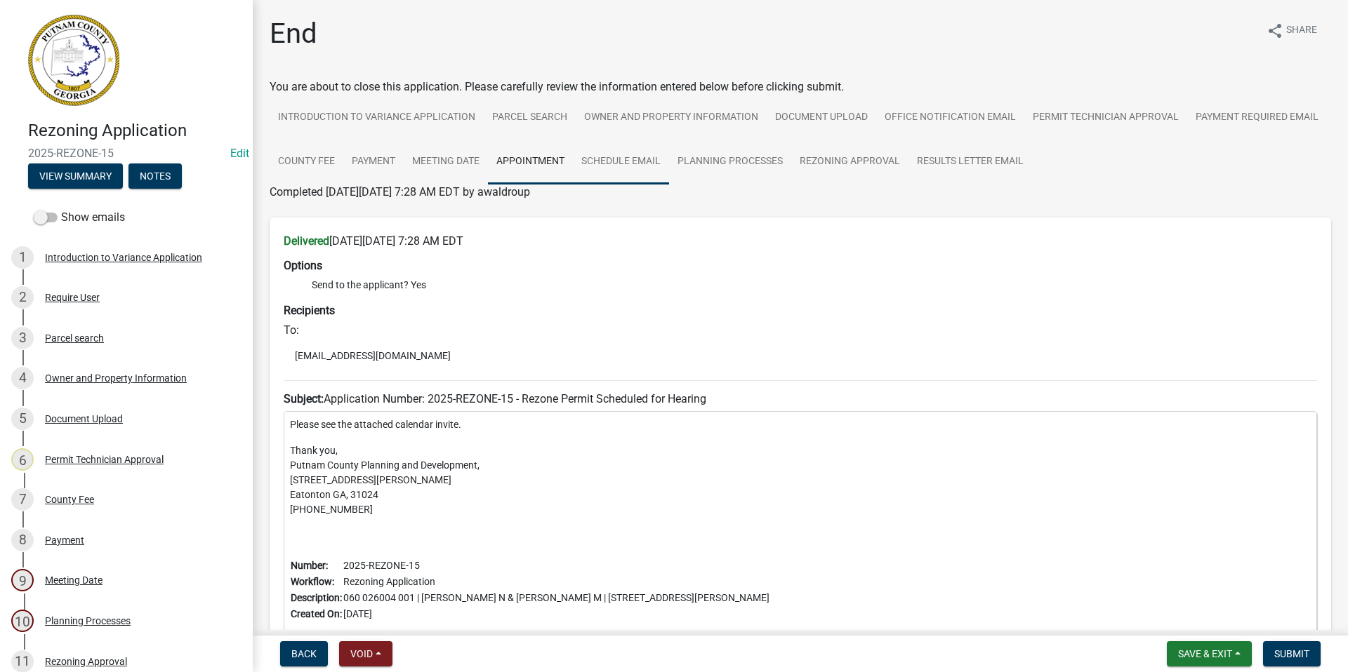
click at [669, 156] on link "Schedule Email" at bounding box center [621, 162] width 96 height 45
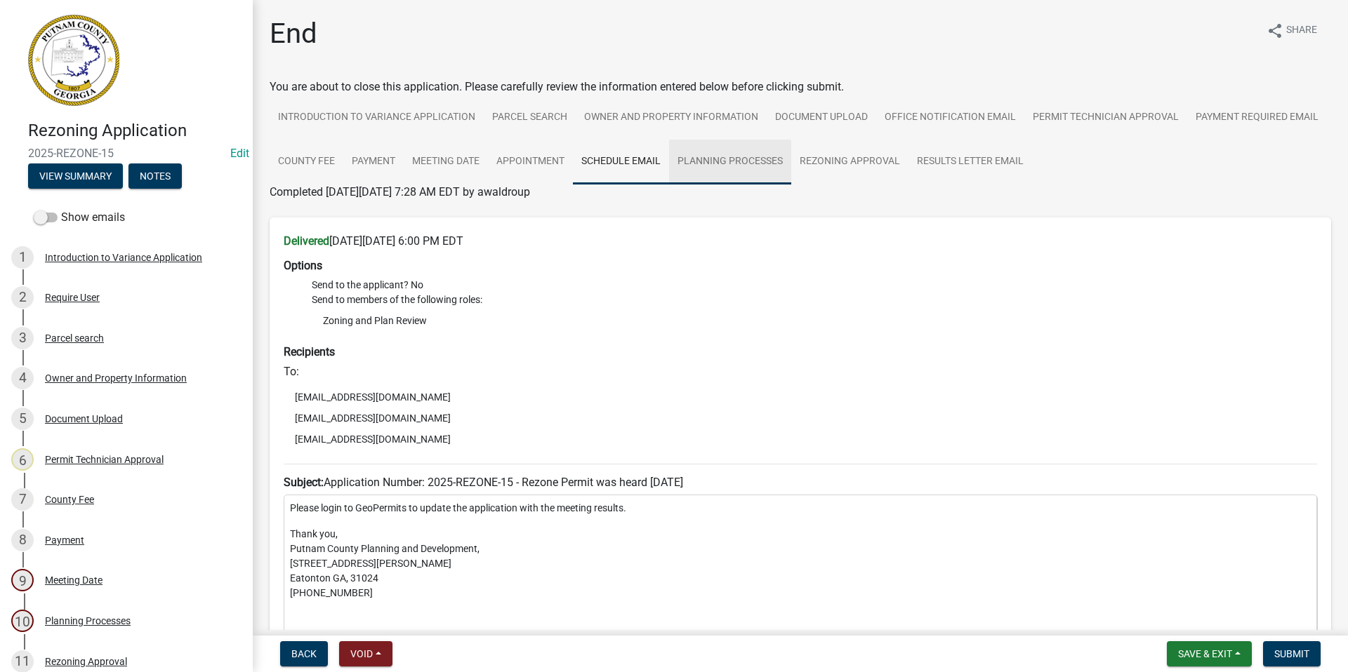
click at [791, 166] on link "Planning Processes" at bounding box center [730, 162] width 122 height 45
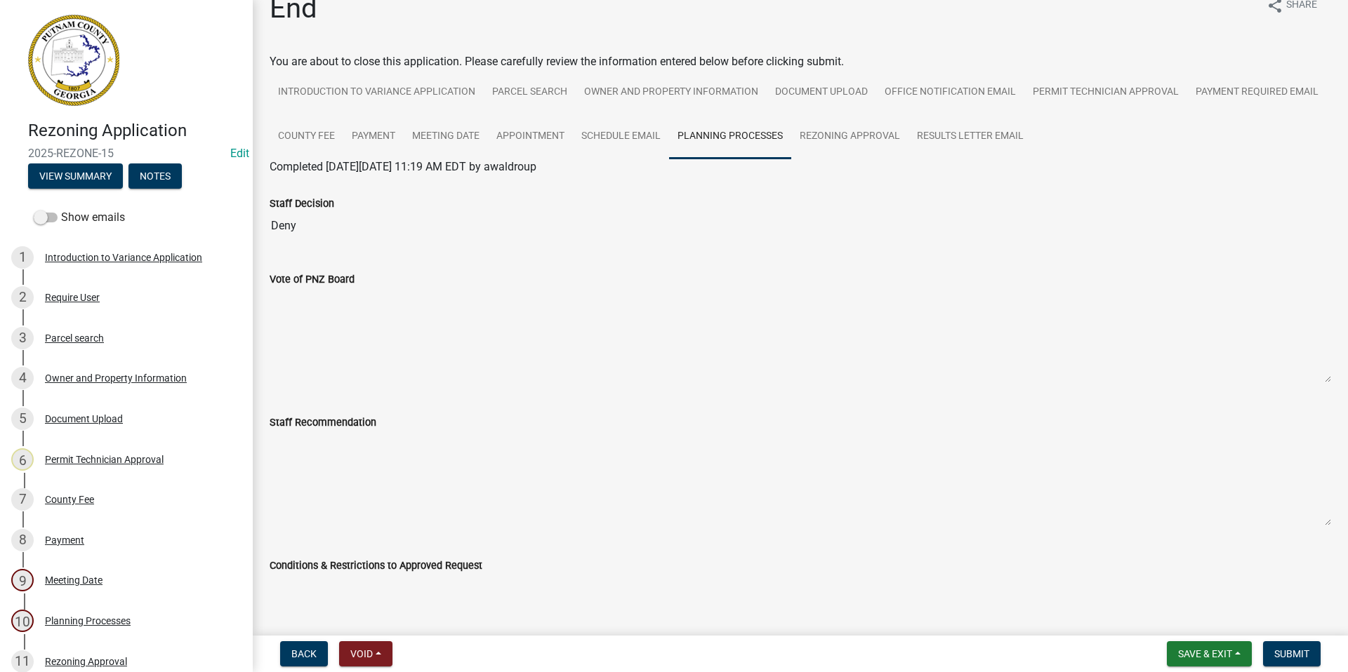
scroll to position [21, 0]
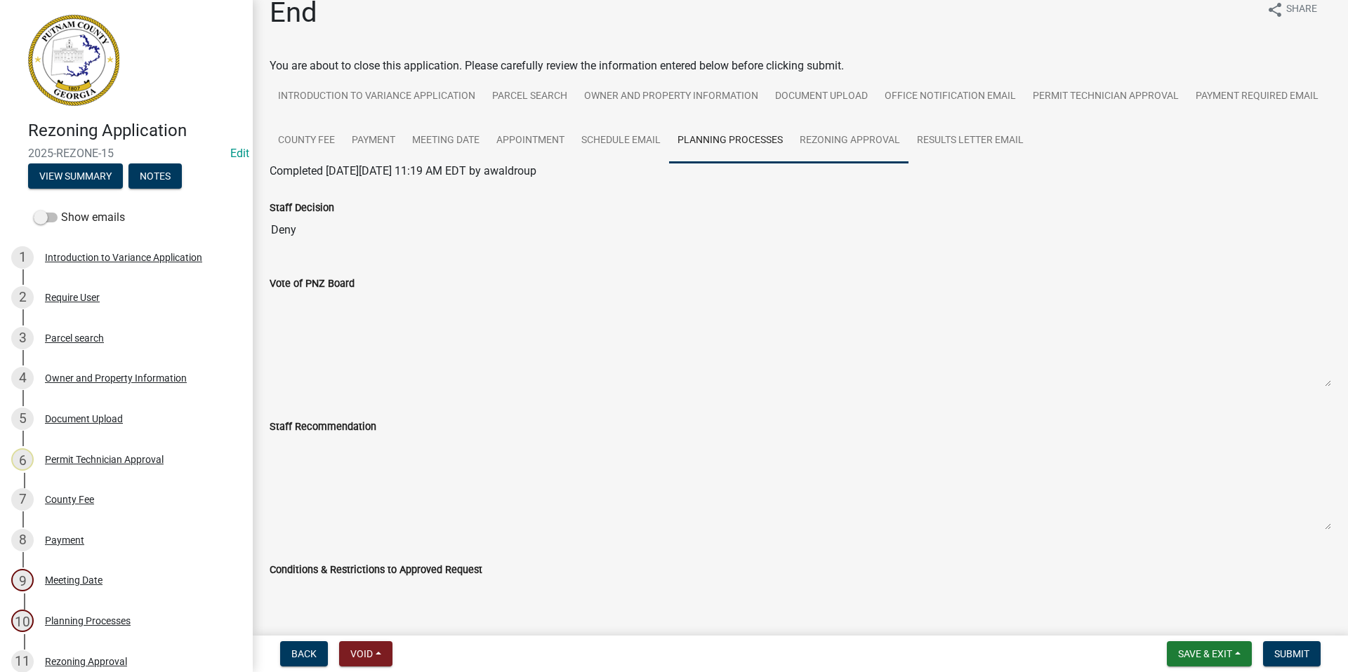
click at [908, 140] on link "Rezoning Approval" at bounding box center [849, 141] width 117 height 45
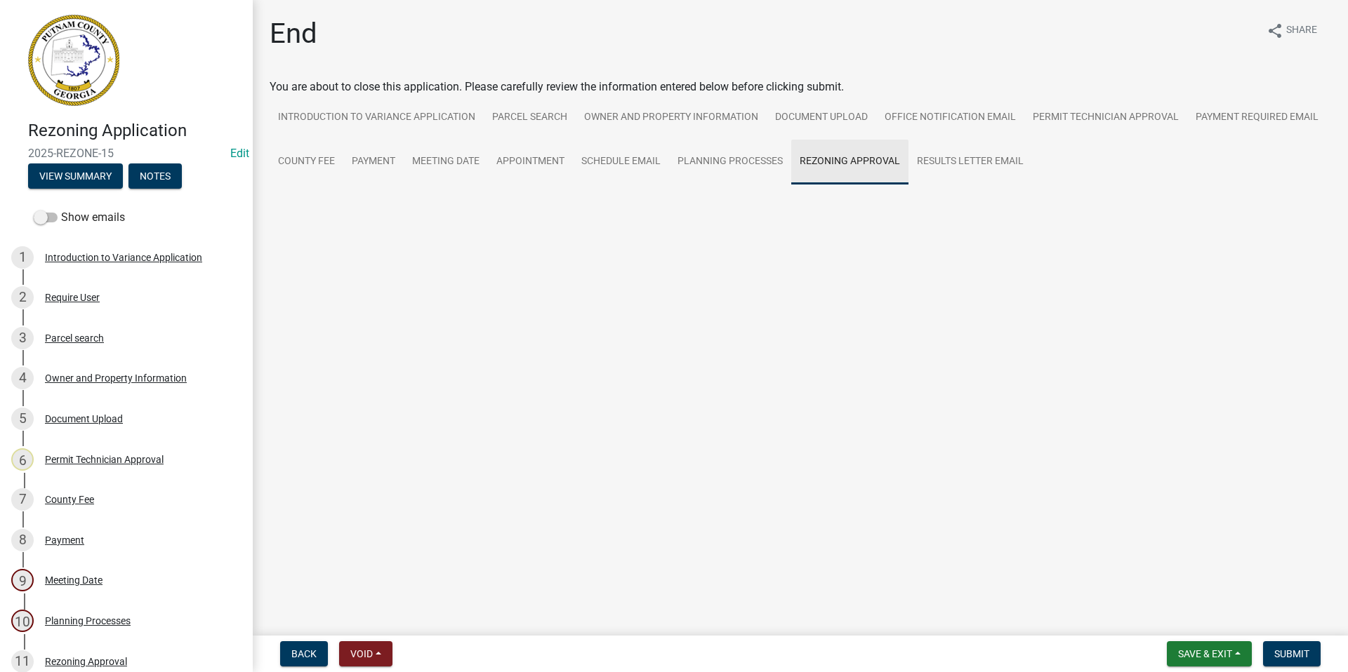
scroll to position [0, 0]
click at [321, 209] on link "Rezoning Approval" at bounding box center [316, 208] width 93 height 13
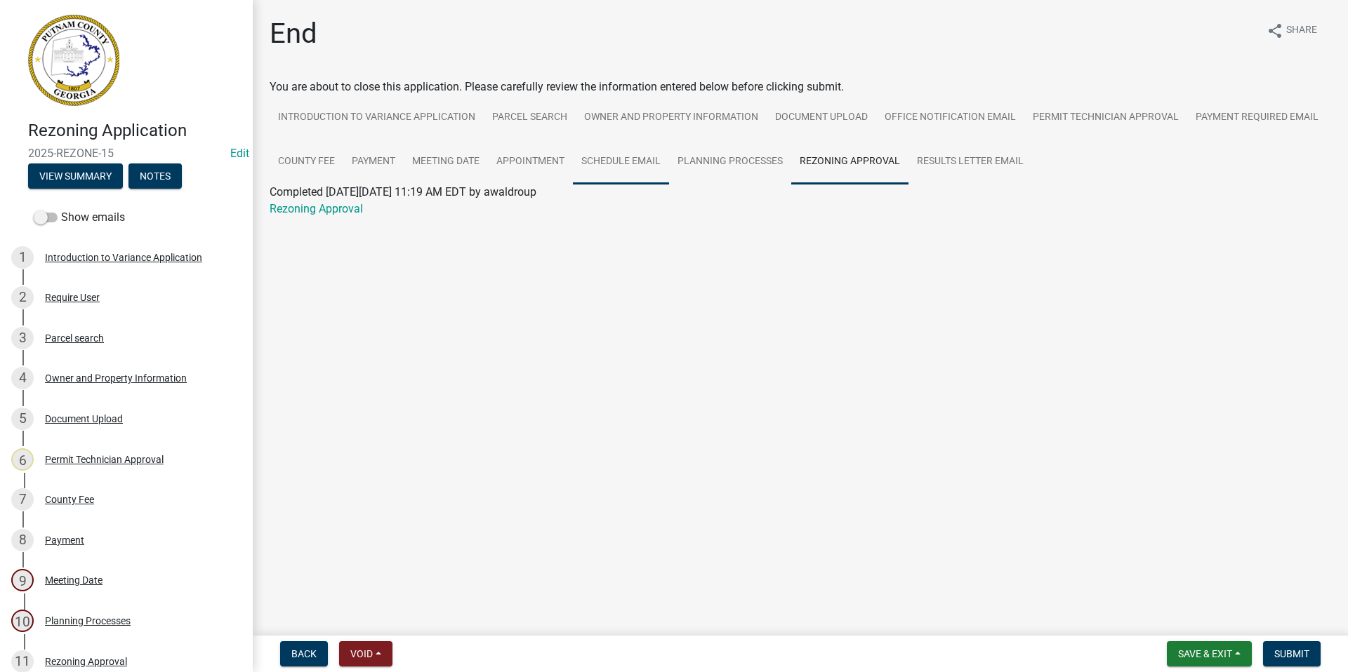
click at [606, 159] on link "Schedule Email" at bounding box center [621, 162] width 96 height 45
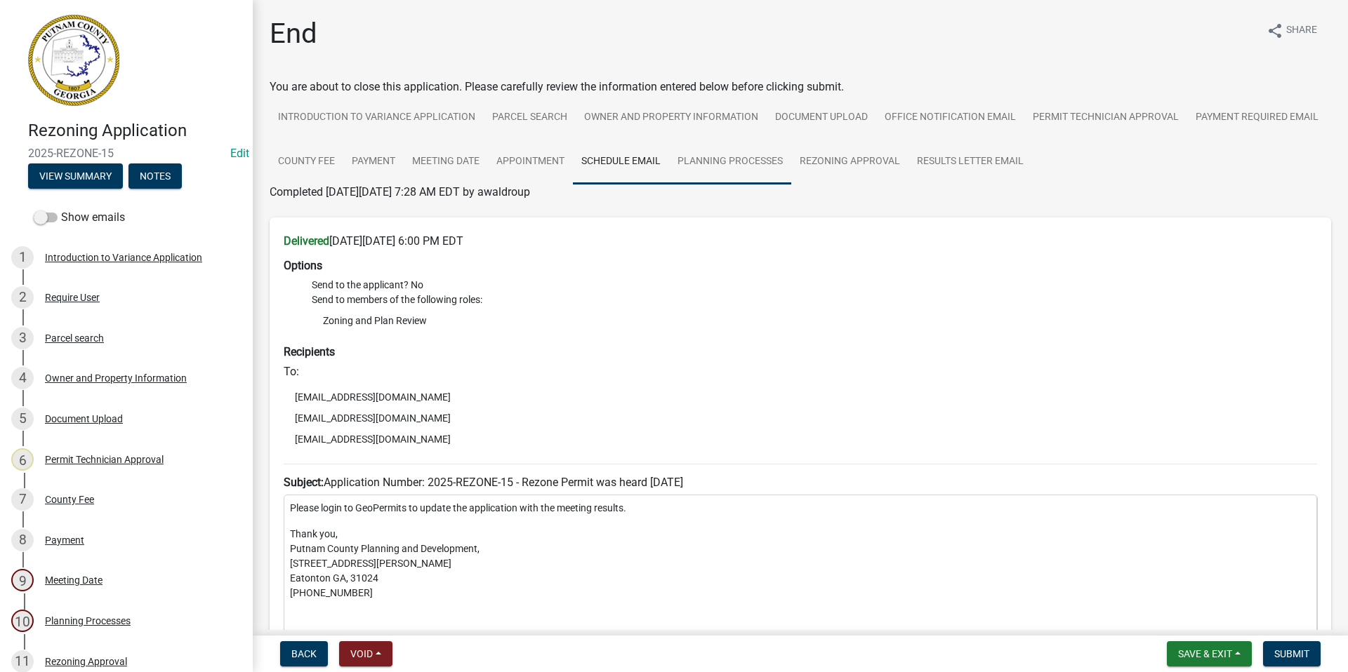
click at [791, 159] on link "Planning Processes" at bounding box center [730, 162] width 122 height 45
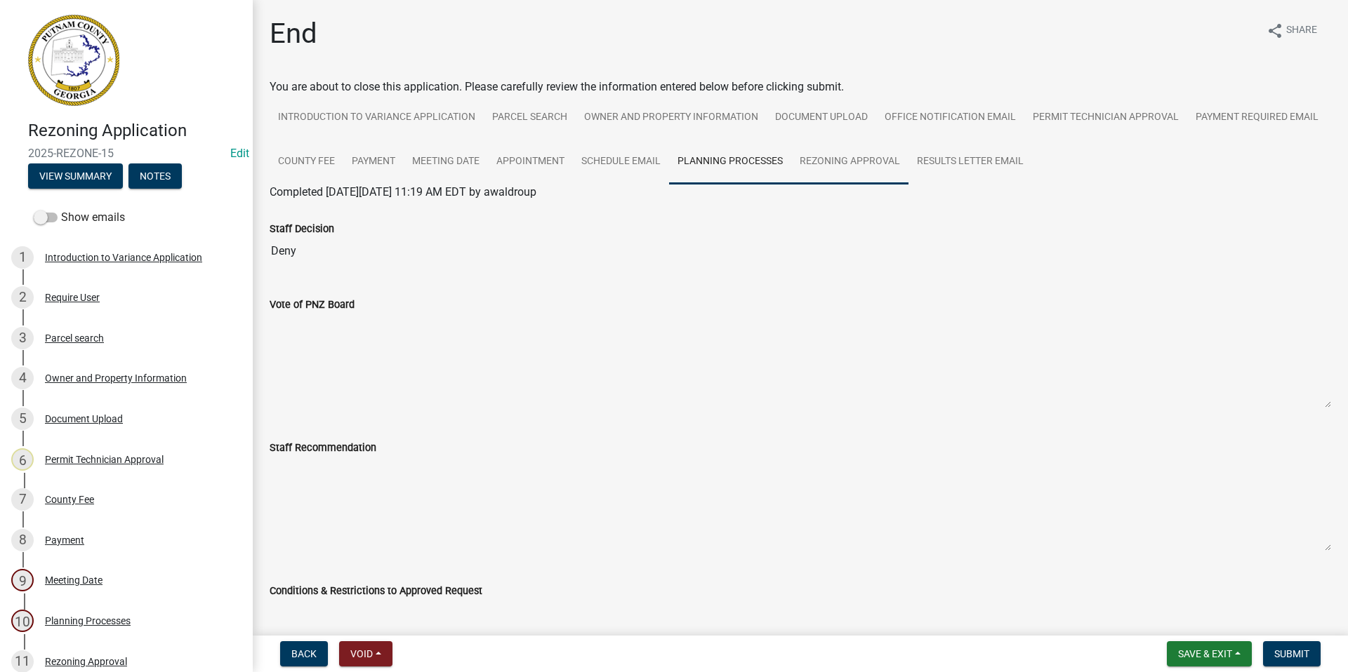
click at [908, 158] on link "Rezoning Approval" at bounding box center [849, 162] width 117 height 45
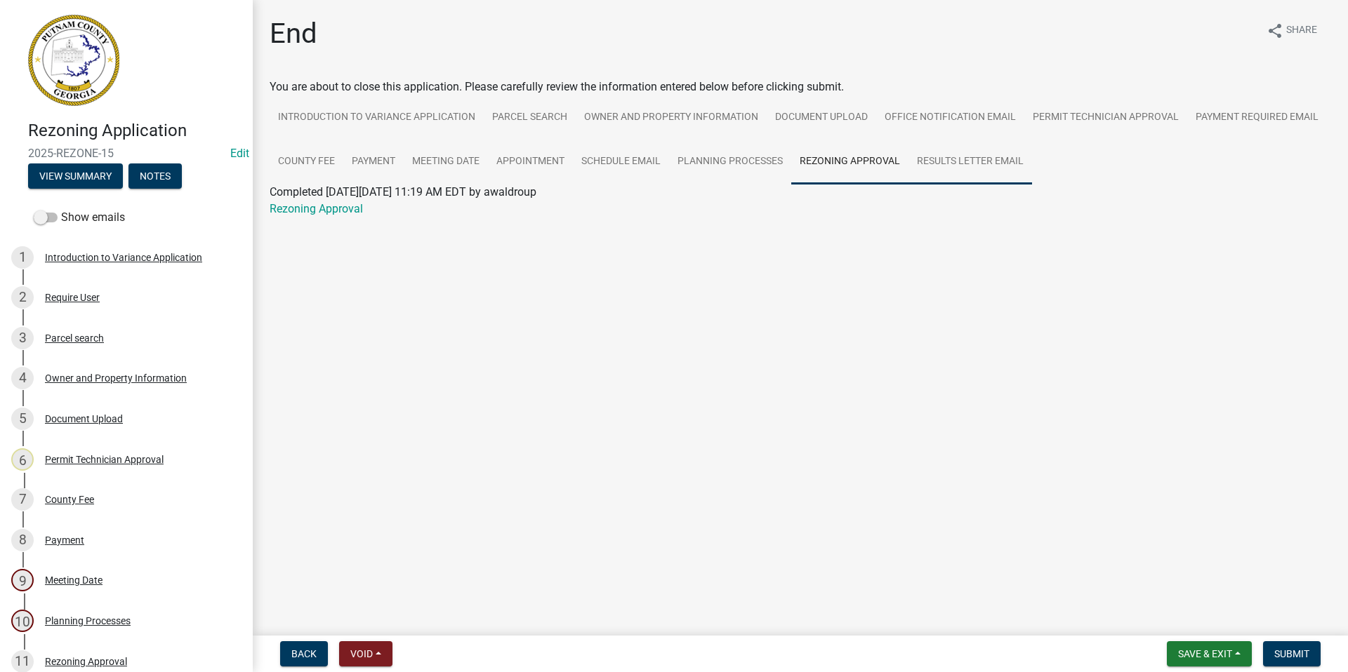
click at [959, 158] on link "Results Letter Email" at bounding box center [970, 162] width 124 height 45
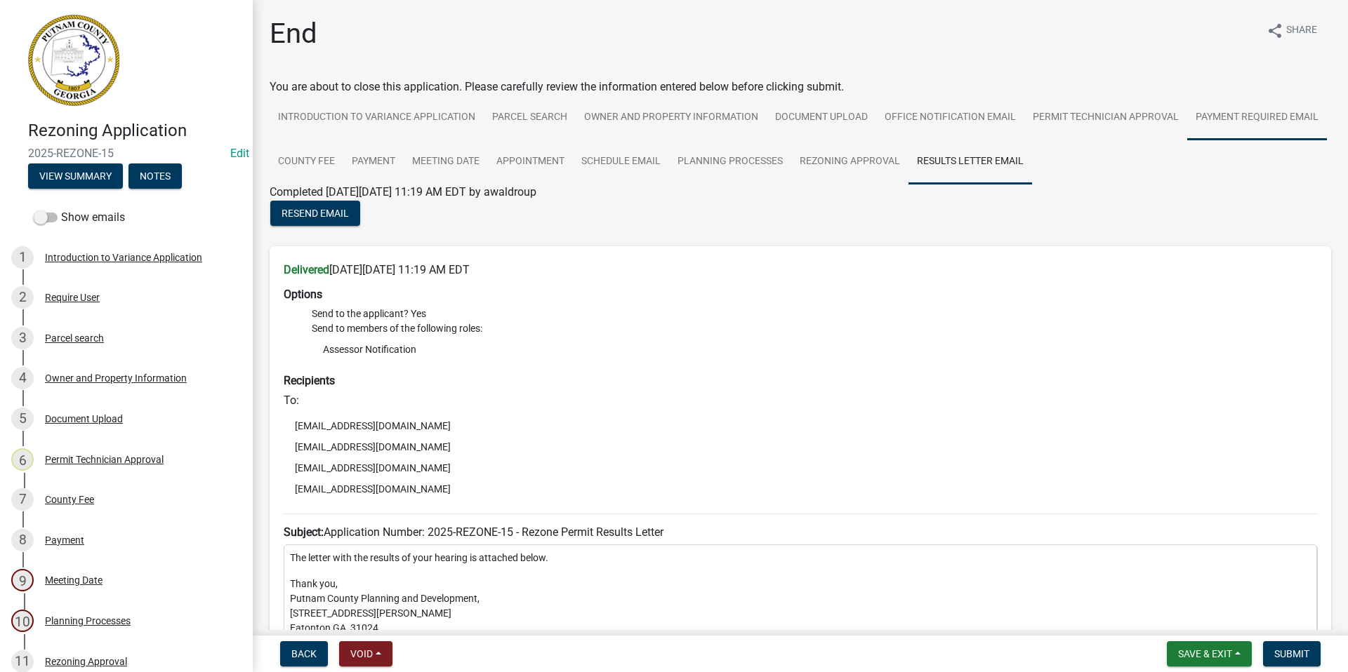
click at [1187, 140] on link "Payment Required Email" at bounding box center [1257, 117] width 140 height 45
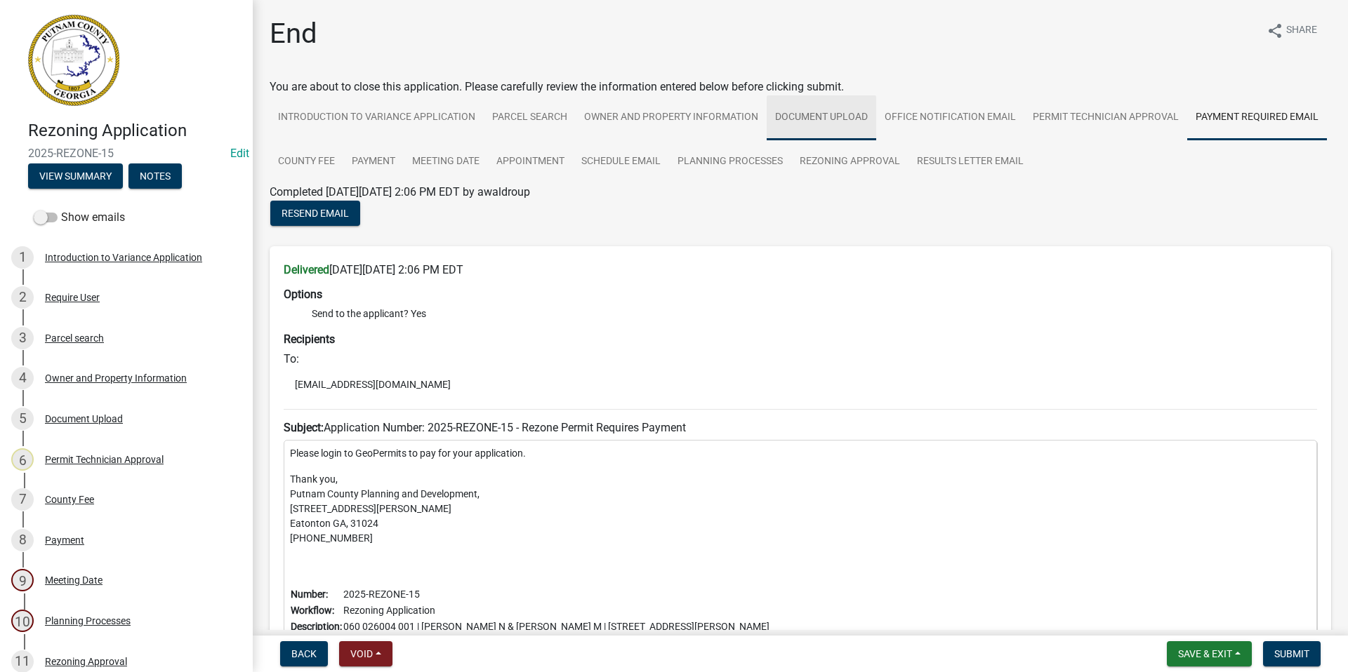
click at [794, 113] on link "Document Upload" at bounding box center [820, 117] width 109 height 45
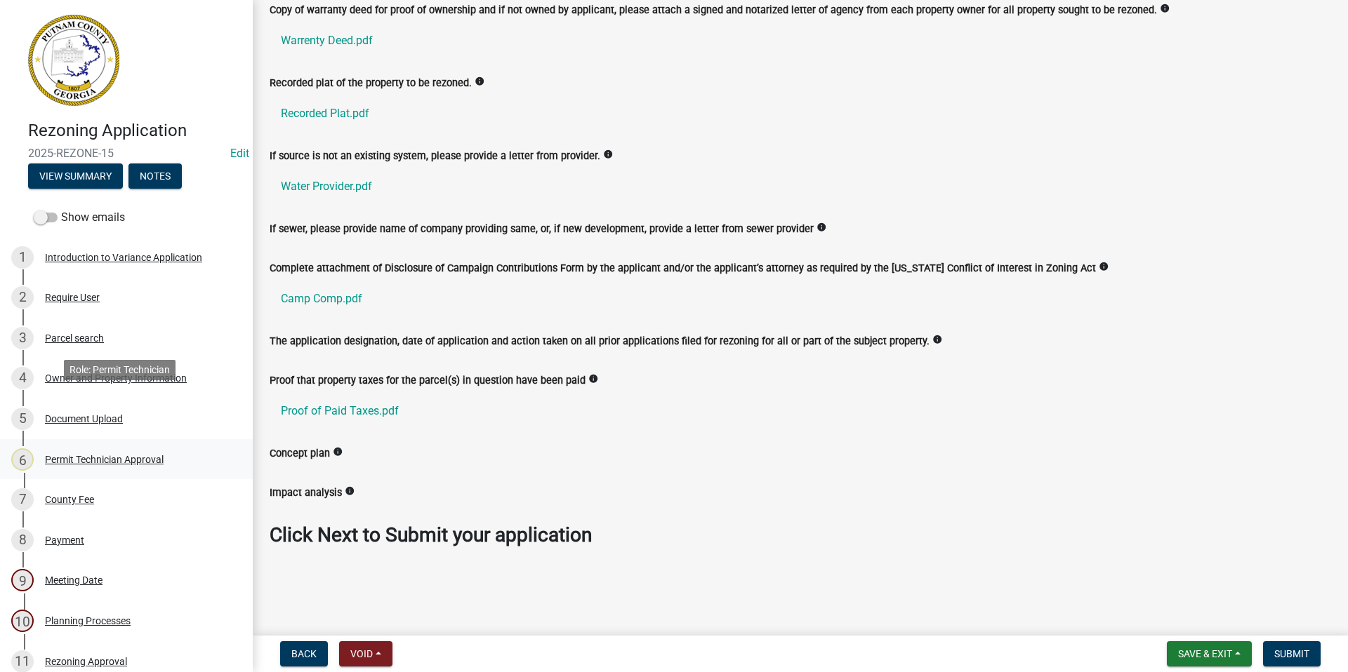
scroll to position [180, 0]
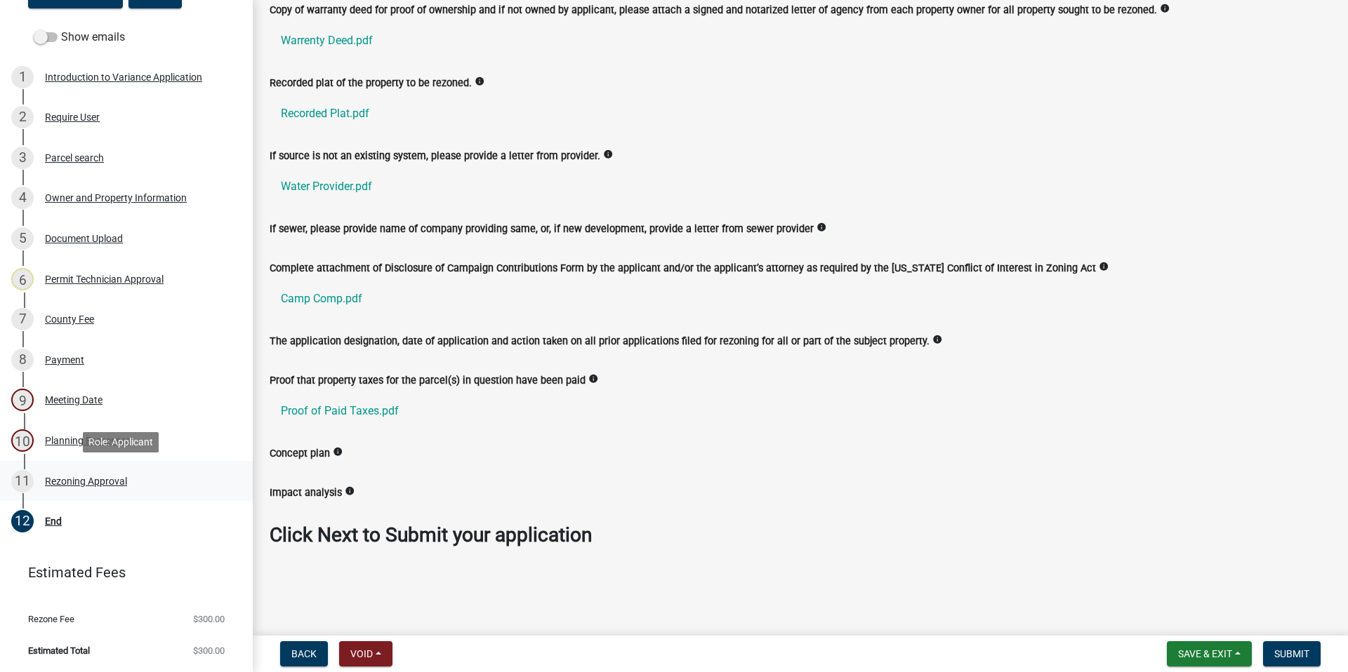
click at [97, 481] on div "Rezoning Approval" at bounding box center [86, 482] width 82 height 10
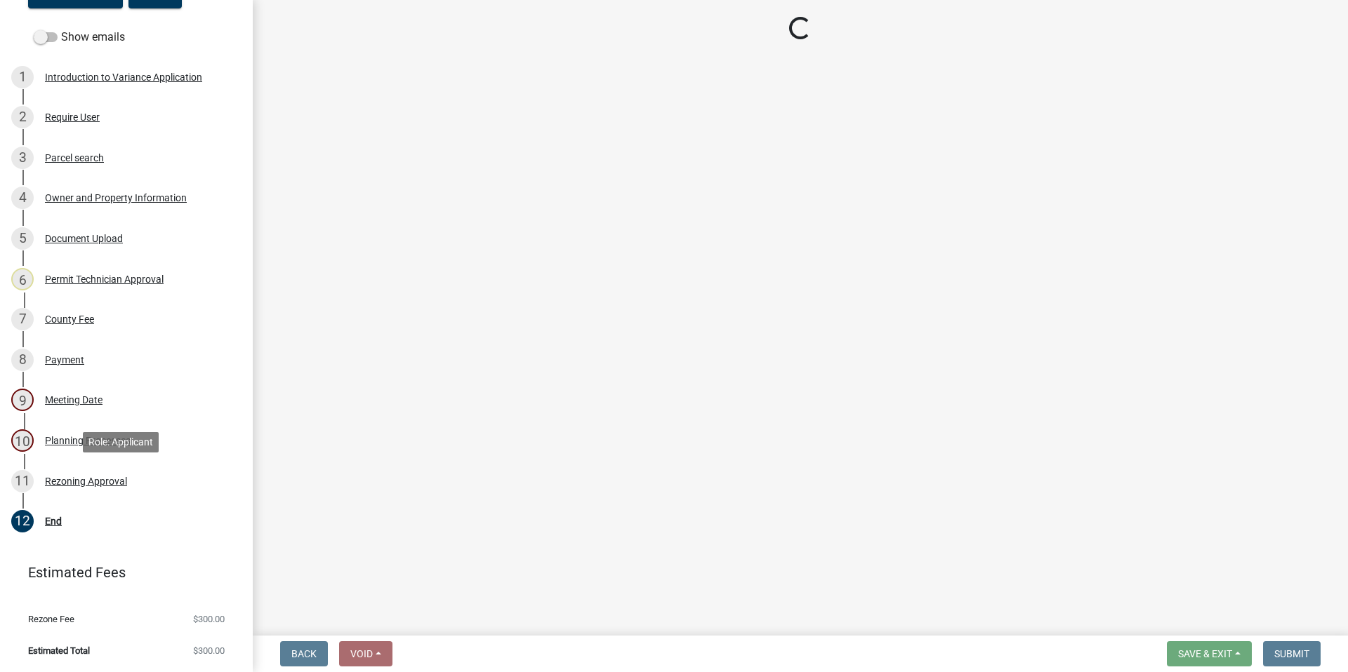
scroll to position [0, 0]
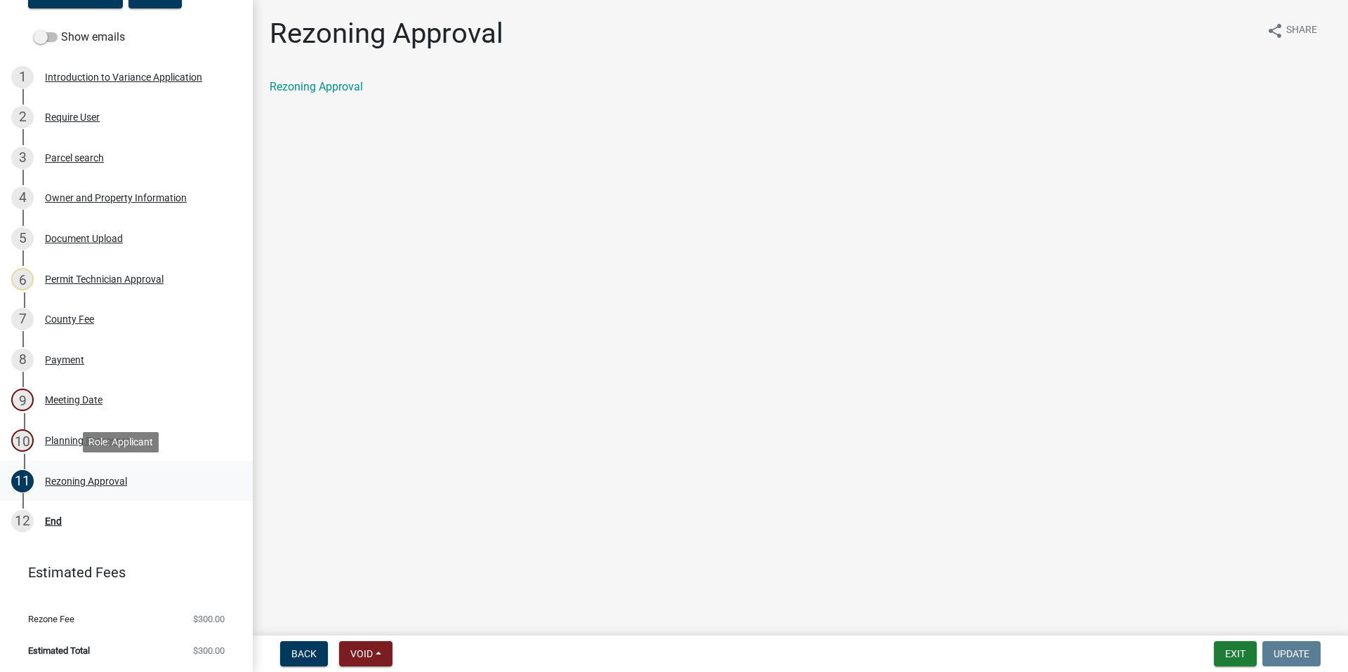
click at [101, 481] on div "Rezoning Approval" at bounding box center [86, 482] width 82 height 10
click at [101, 431] on div "10 Planning Processes" at bounding box center [120, 441] width 219 height 22
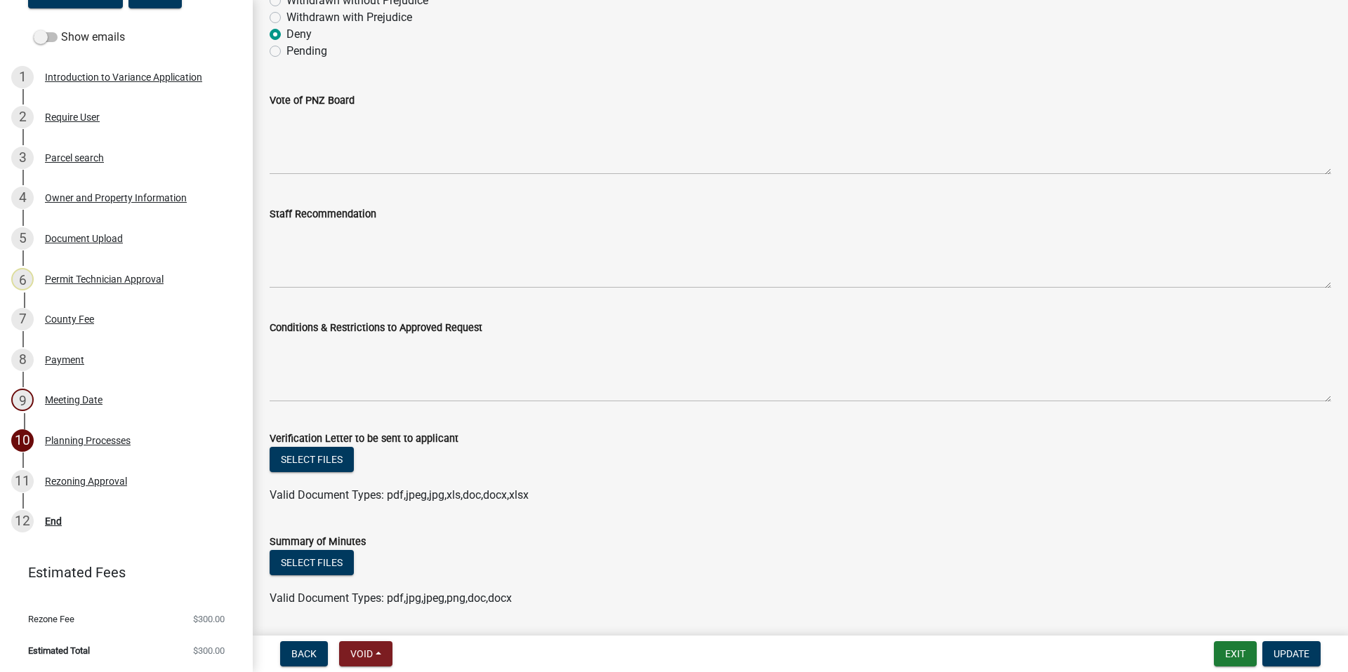
scroll to position [211, 0]
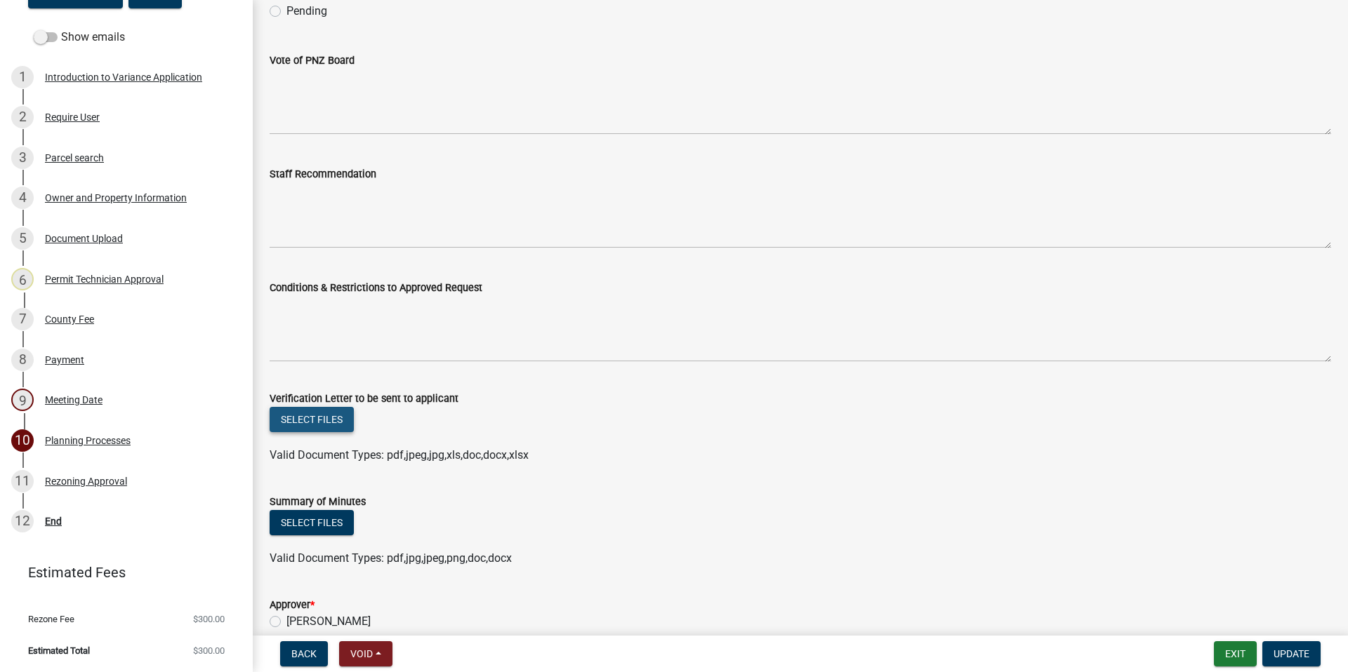
click at [310, 417] on button "Select files" at bounding box center [312, 419] width 84 height 25
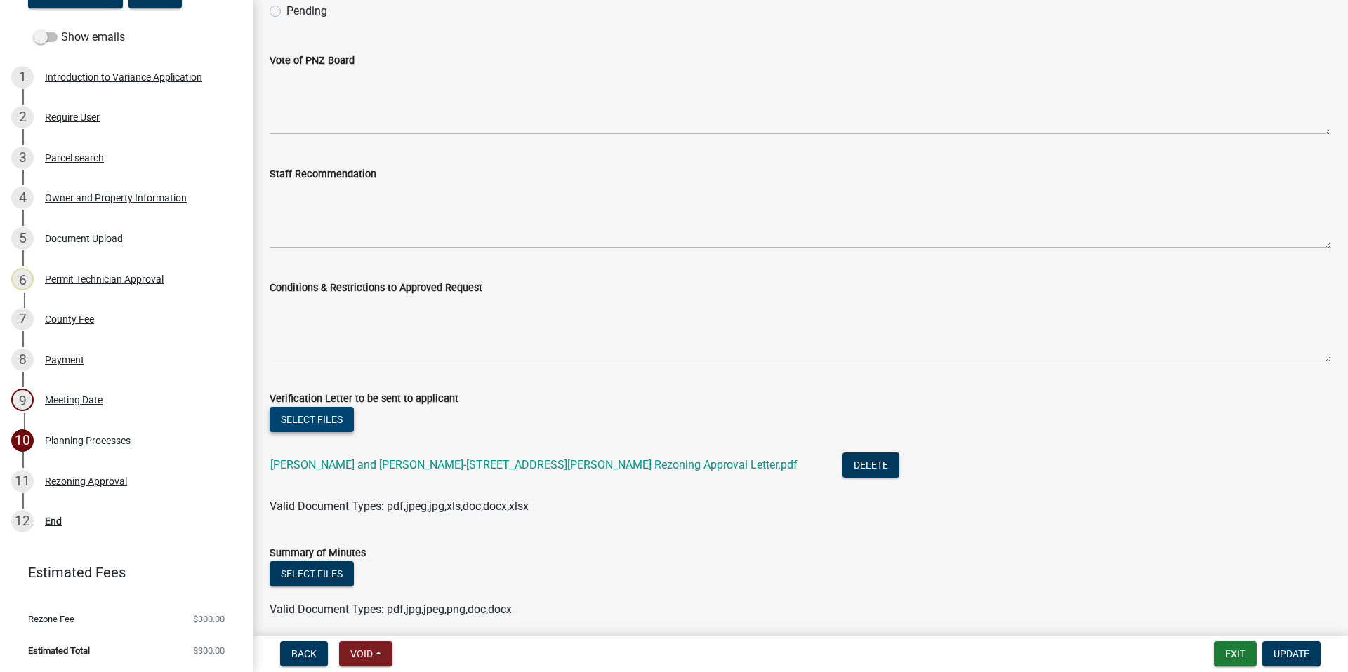
scroll to position [346, 0]
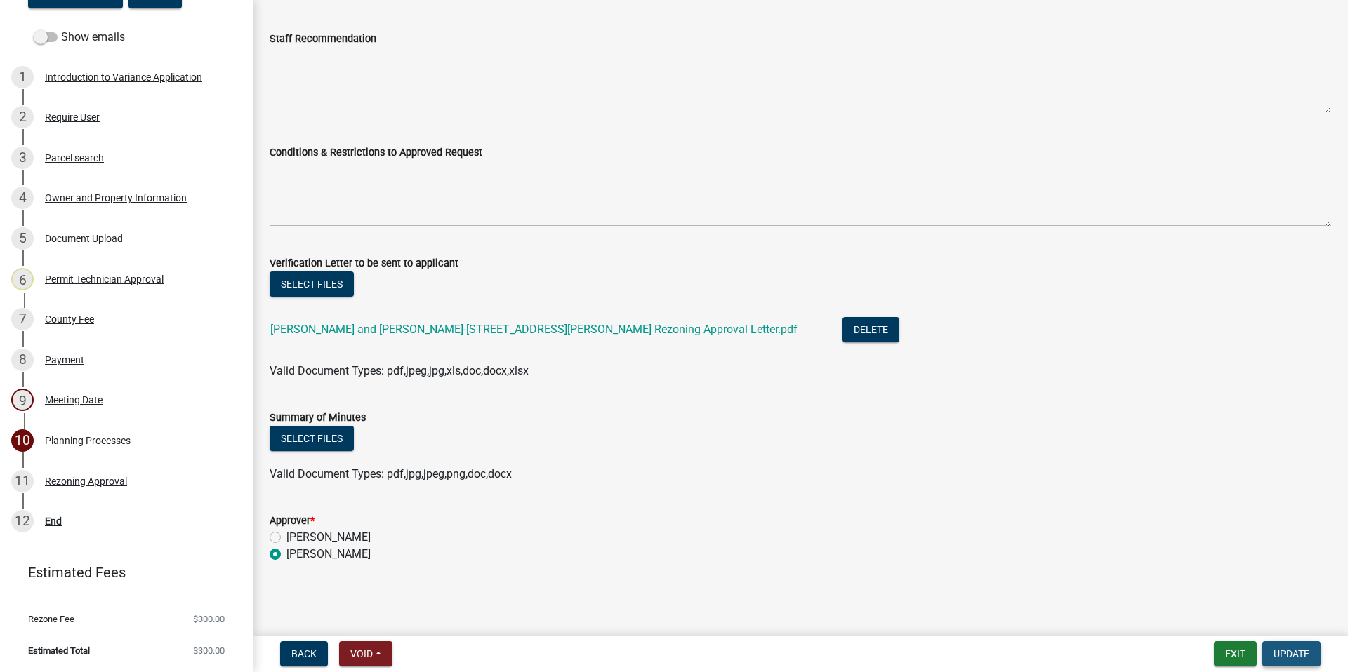
click at [1279, 653] on span "Update" at bounding box center [1291, 654] width 36 height 11
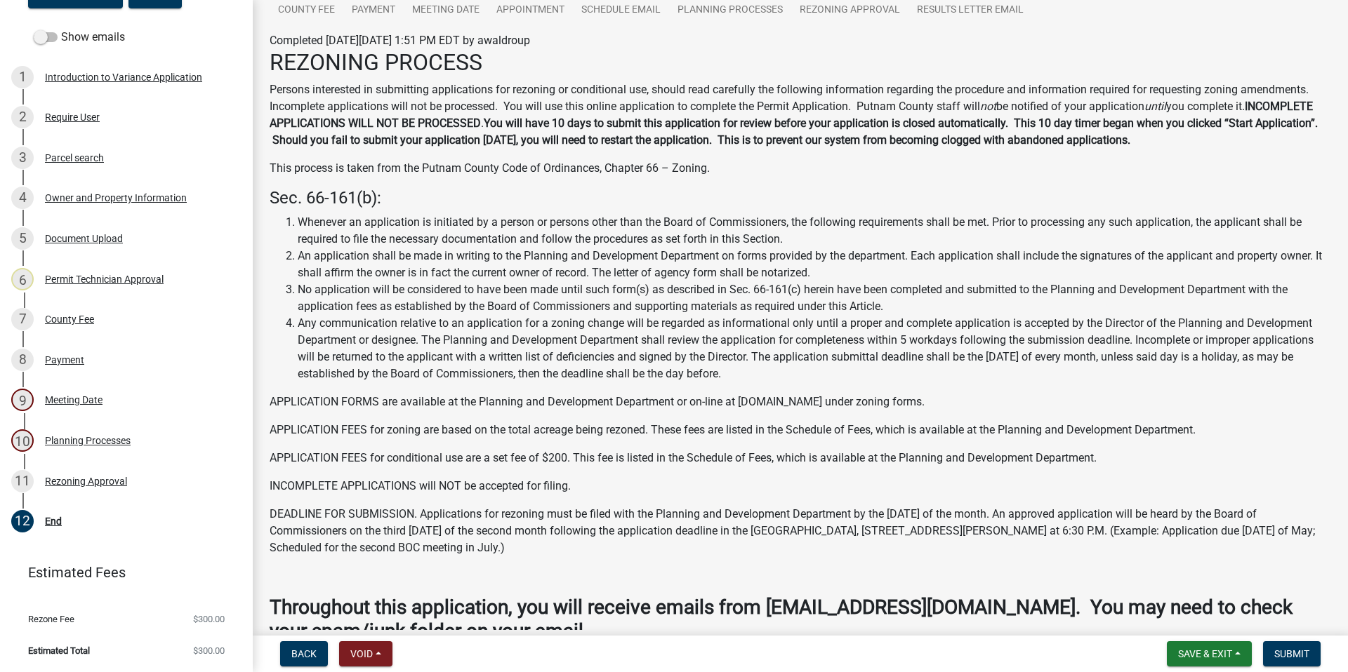
scroll to position [247, 0]
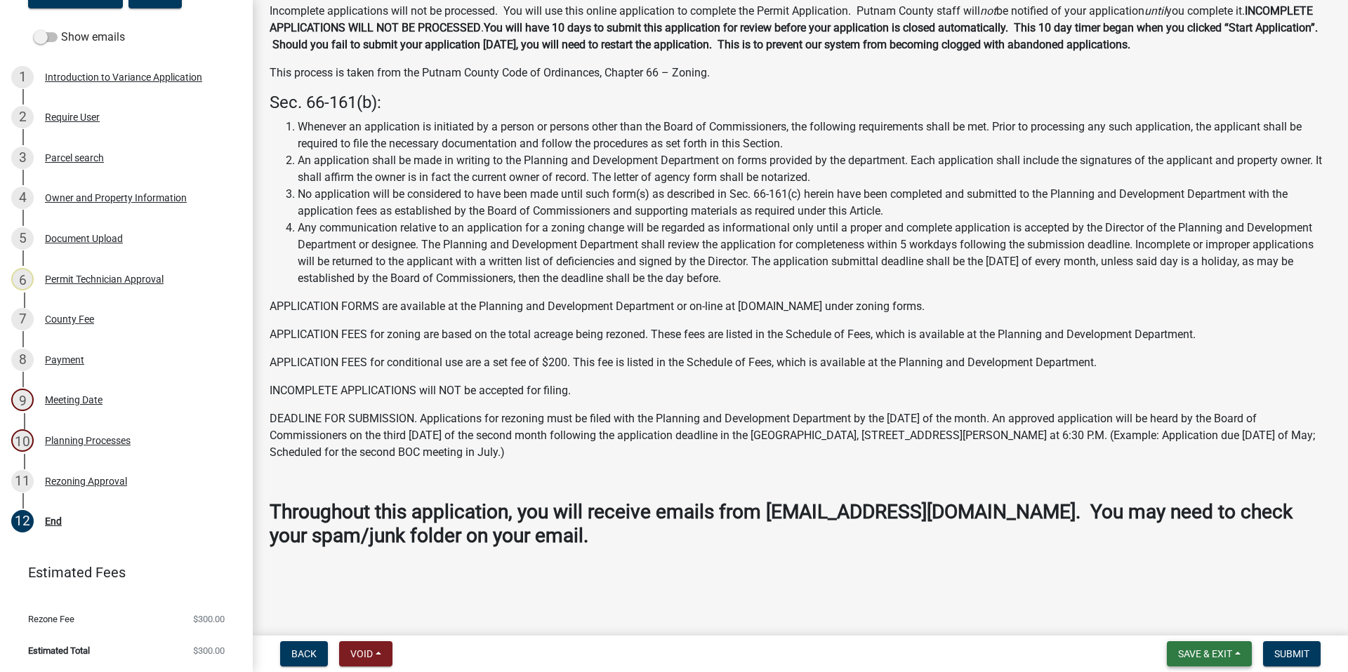
click at [1190, 651] on span "Save & Exit" at bounding box center [1205, 654] width 54 height 11
click at [1164, 619] on button "Save & Exit" at bounding box center [1195, 618] width 112 height 34
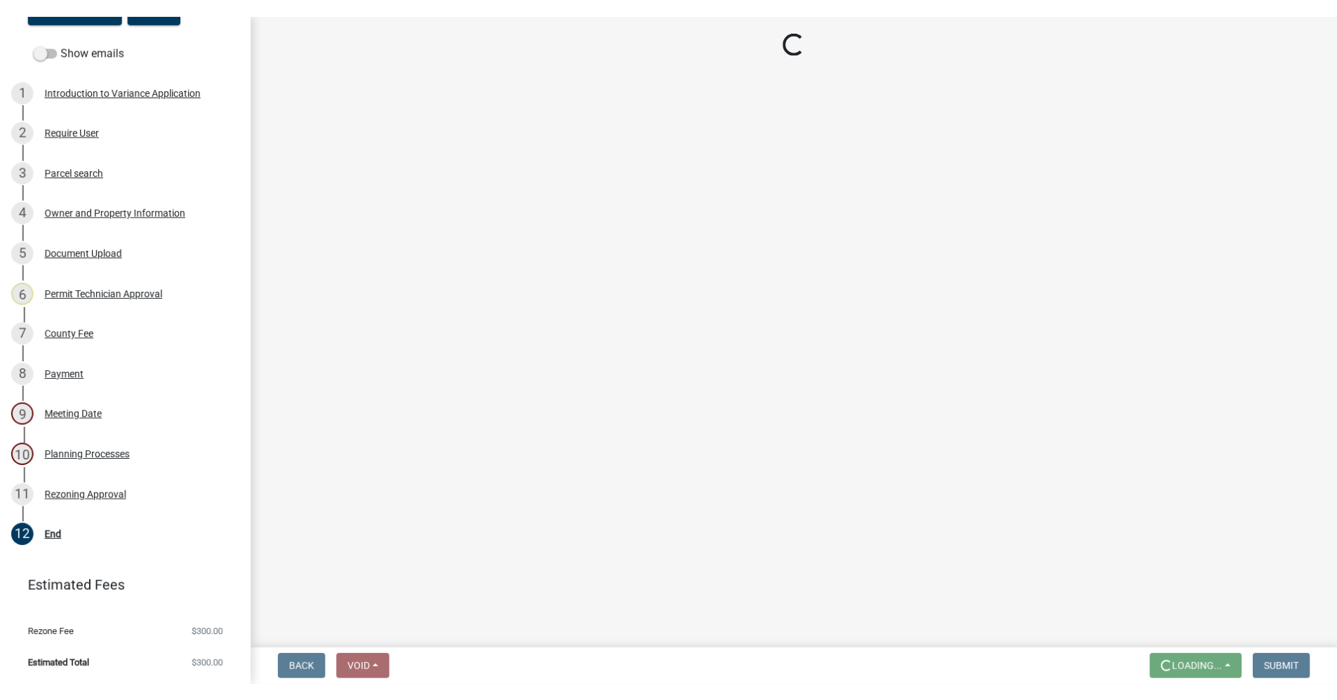
scroll to position [0, 0]
